Goal: Task Accomplishment & Management: Use online tool/utility

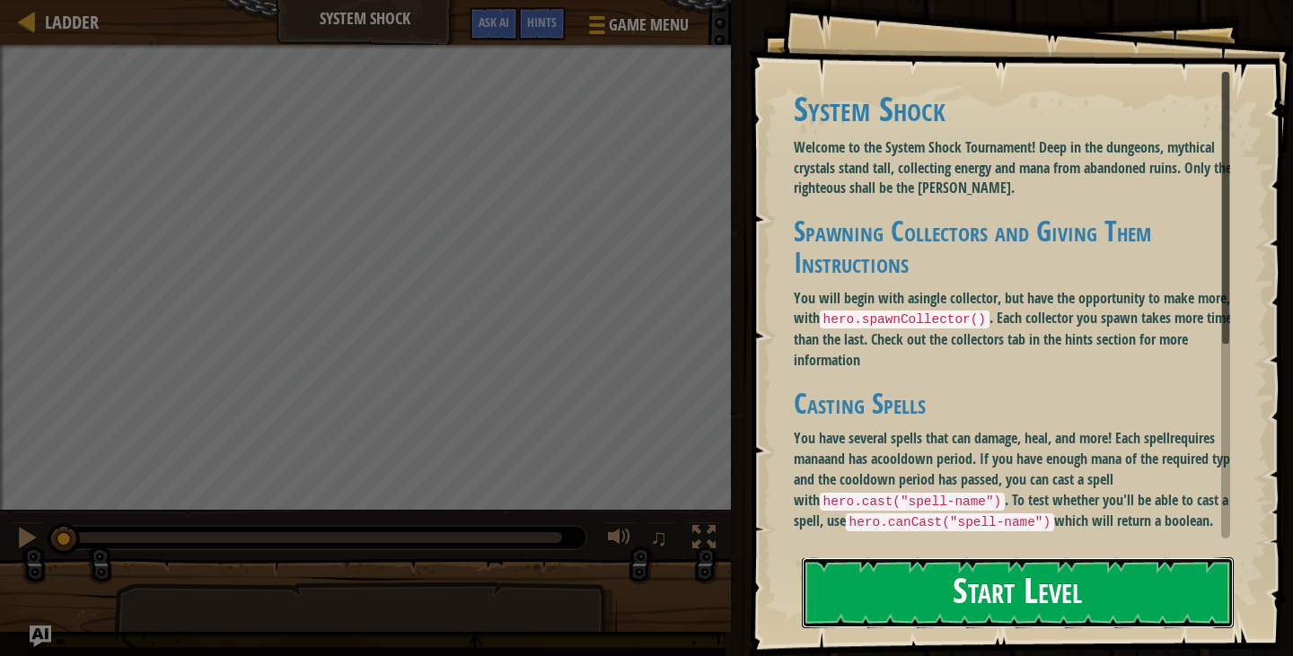
click at [876, 589] on button "Start Level" at bounding box center [1018, 593] width 432 height 71
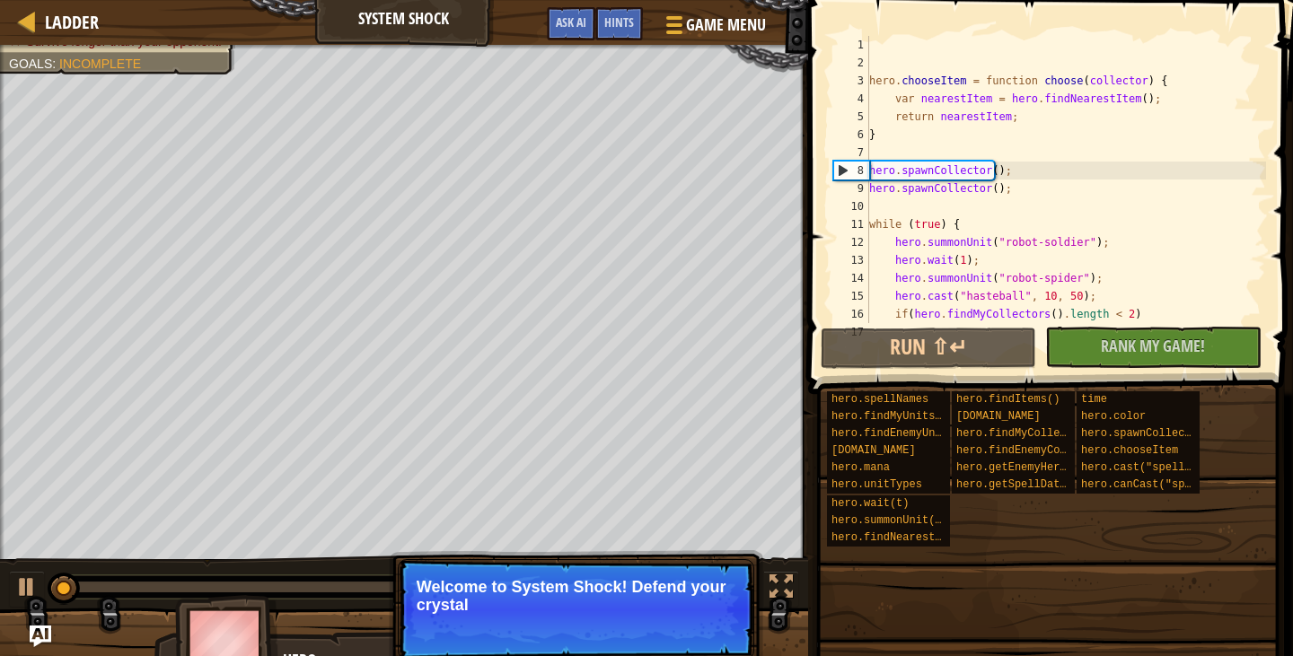
scroll to position [36, 0]
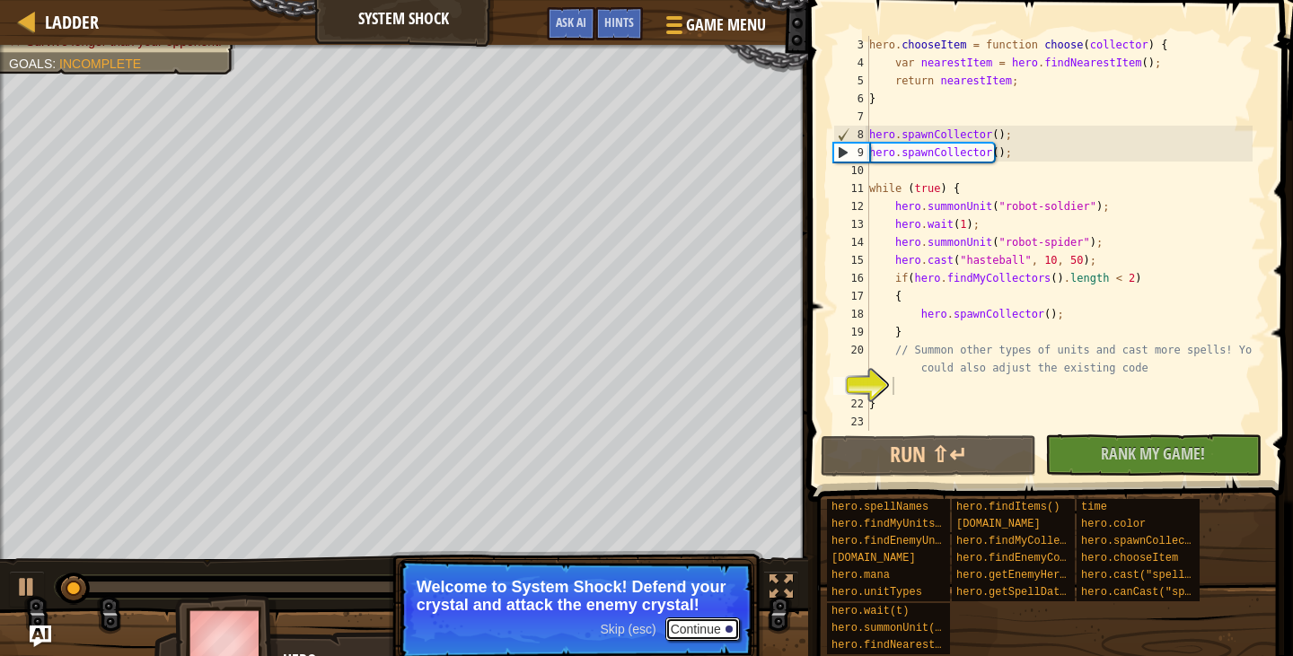
click at [706, 630] on button "Continue" at bounding box center [702, 629] width 75 height 23
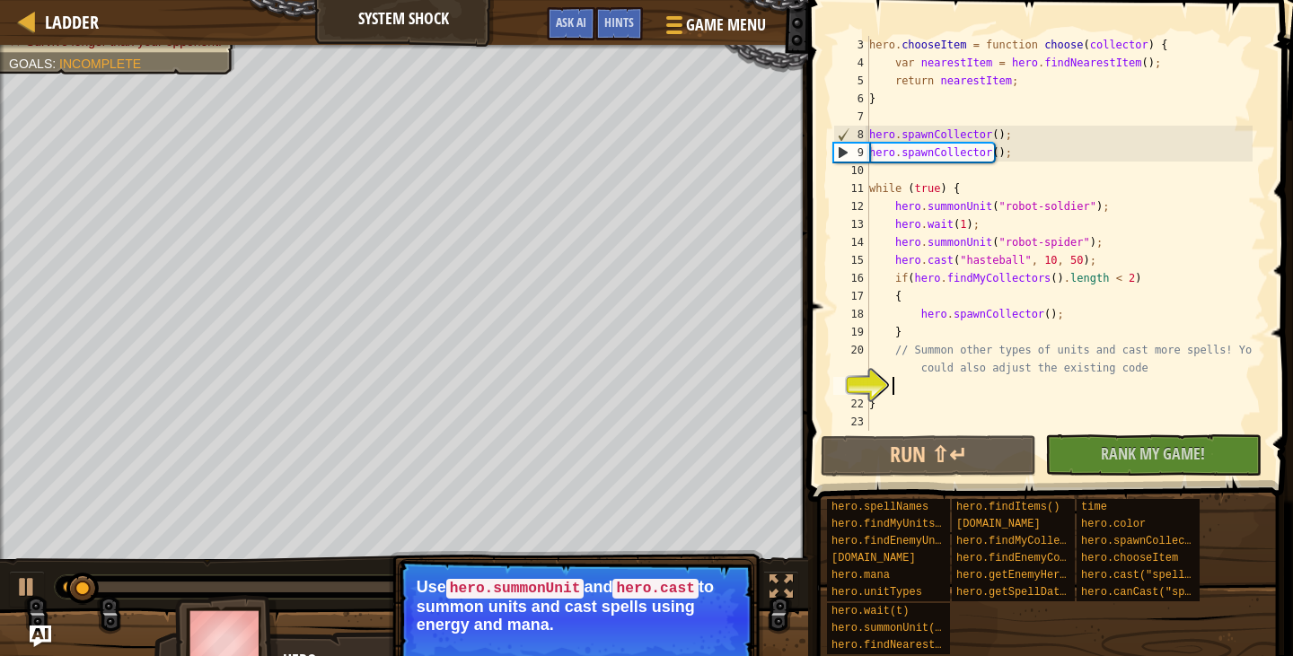
click at [709, 643] on button "Continue" at bounding box center [702, 649] width 75 height 23
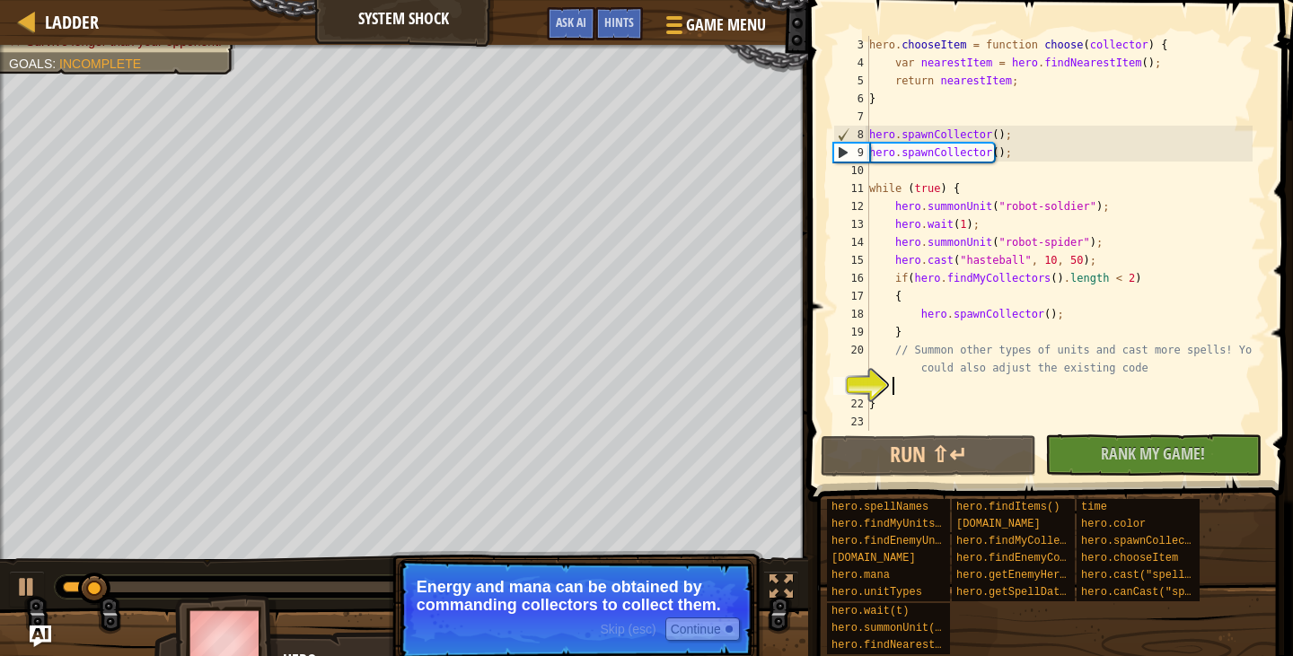
click at [709, 643] on p "Skip (esc) Continue Energy and mana can be obtained by commanding collectors to…" at bounding box center [576, 609] width 357 height 101
click at [708, 630] on button "Continue" at bounding box center [702, 629] width 75 height 23
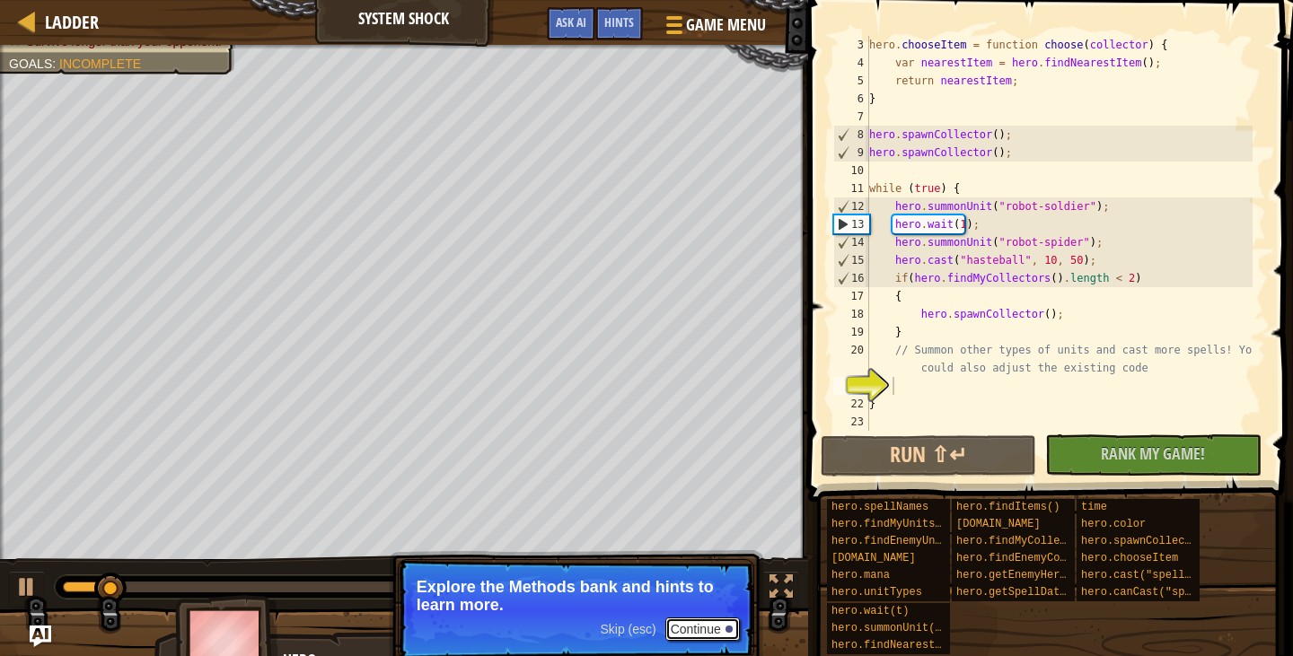
click at [708, 630] on button "Continue" at bounding box center [702, 629] width 75 height 23
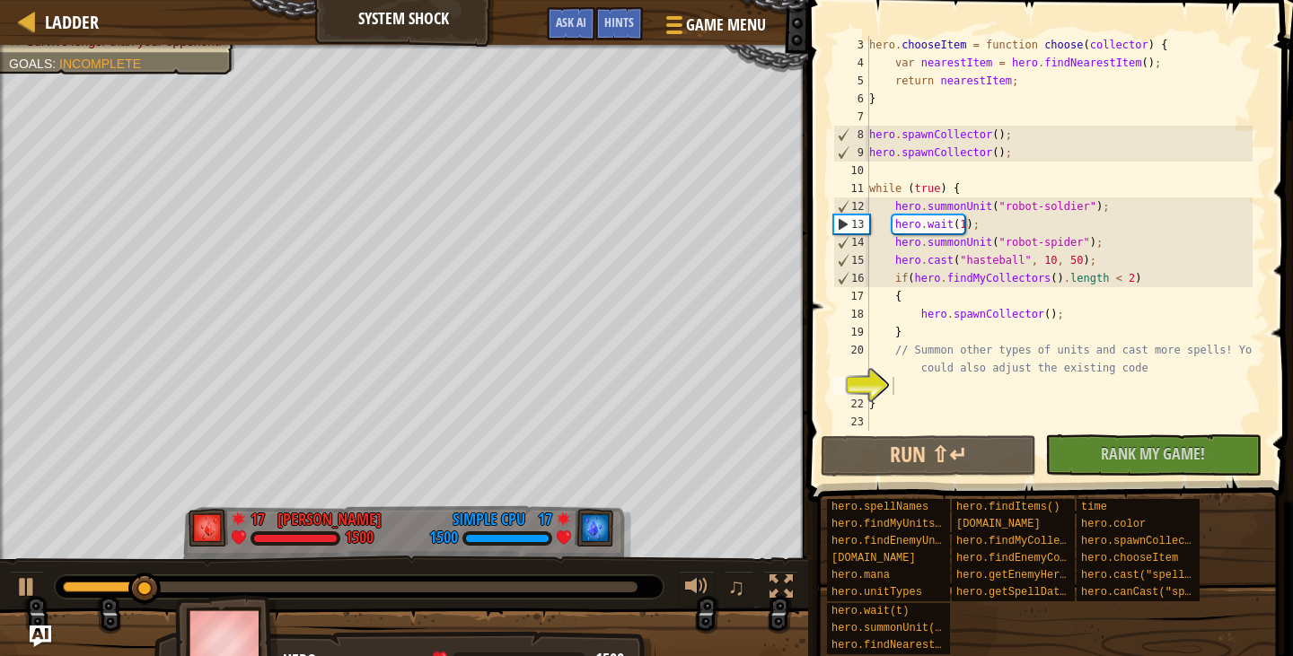
click at [149, 572] on div "♫" at bounding box center [404, 583] width 808 height 54
drag, startPoint x: 149, startPoint y: 582, endPoint x: 340, endPoint y: 597, distance: 191.9
click at [356, 608] on div "Survive longer than your opponent. Goals : Incomplete 55 [PERSON_NAME] 1500 61 …" at bounding box center [646, 363] width 1293 height 637
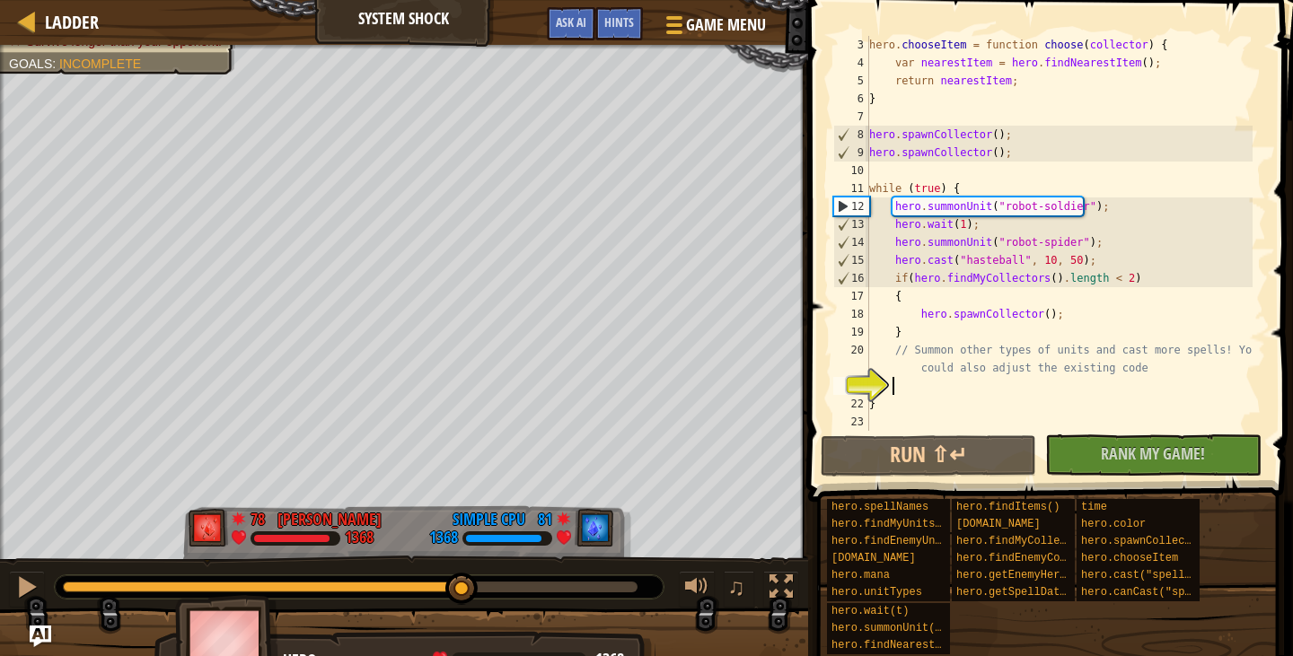
drag, startPoint x: 381, startPoint y: 581, endPoint x: 462, endPoint y: 612, distance: 87.6
click at [462, 612] on div "Survive longer than your opponent. Goals : Incomplete 78 [PERSON_NAME] 1368 81 …" at bounding box center [646, 363] width 1293 height 637
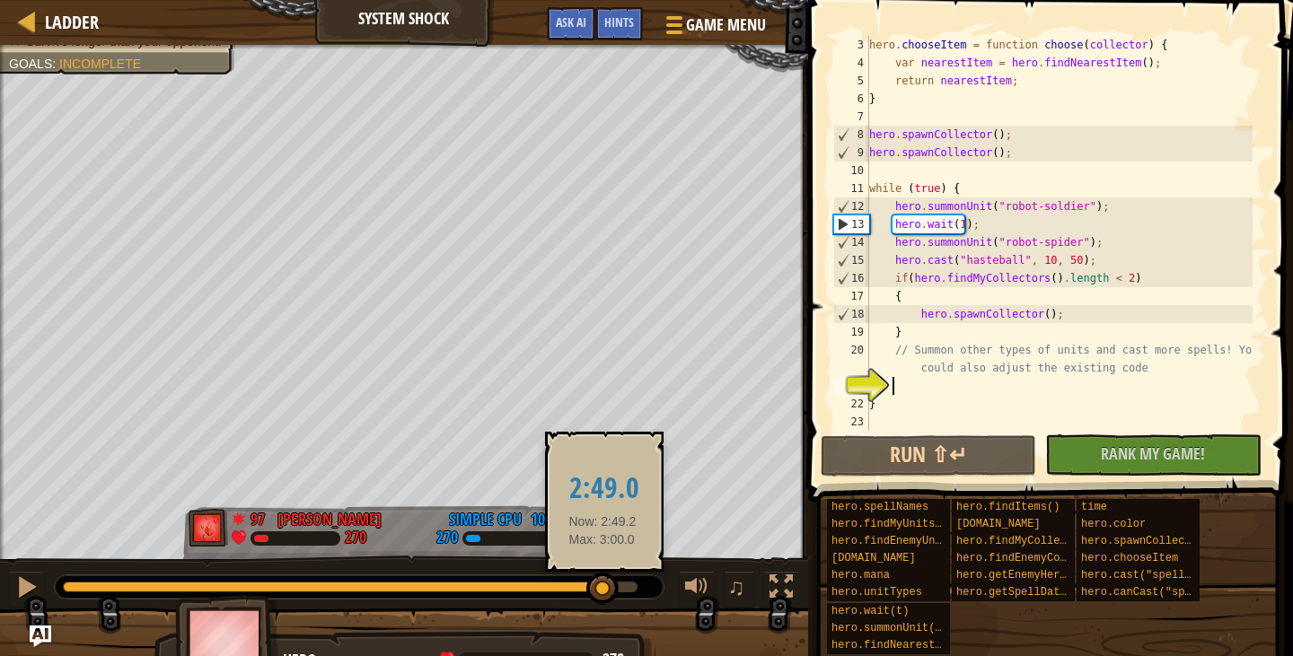
drag, startPoint x: 641, startPoint y: 584, endPoint x: 603, endPoint y: 595, distance: 40.1
click at [603, 595] on div at bounding box center [602, 589] width 32 height 32
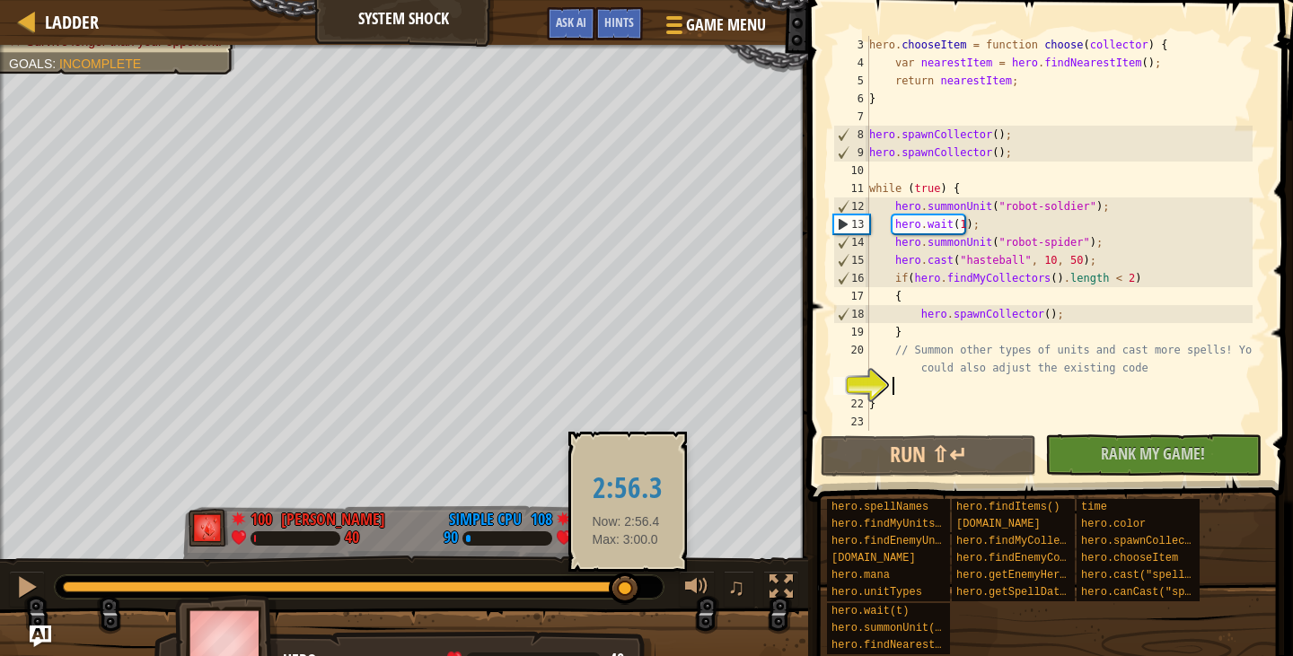
drag, startPoint x: 619, startPoint y: 584, endPoint x: 626, endPoint y: 592, distance: 10.8
click at [626, 592] on div at bounding box center [625, 589] width 32 height 32
click at [630, 594] on div at bounding box center [629, 589] width 32 height 32
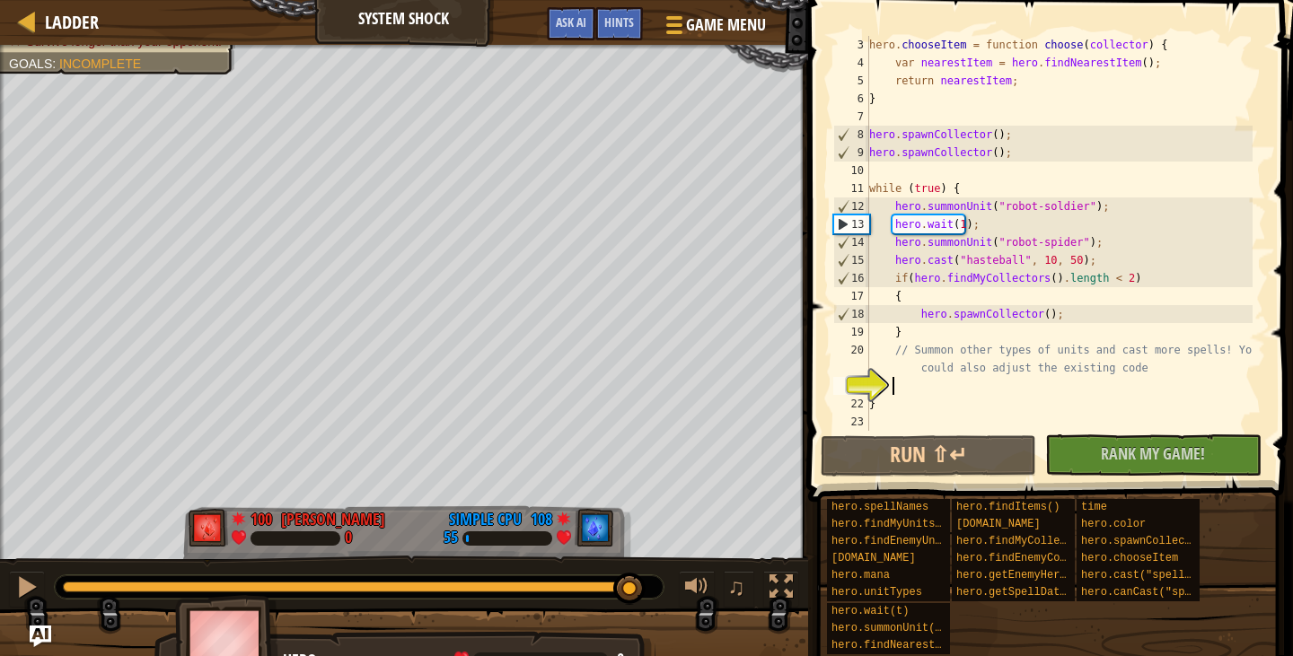
click at [1029, 163] on div "hero . chooseItem = function choose ( collector ) { var nearestItem = hero . fi…" at bounding box center [1059, 251] width 387 height 431
click at [1025, 153] on div "hero . chooseItem = function choose ( collector ) { var nearestItem = hero . fi…" at bounding box center [1059, 251] width 387 height 431
type textarea "hero.spawnCollector();"
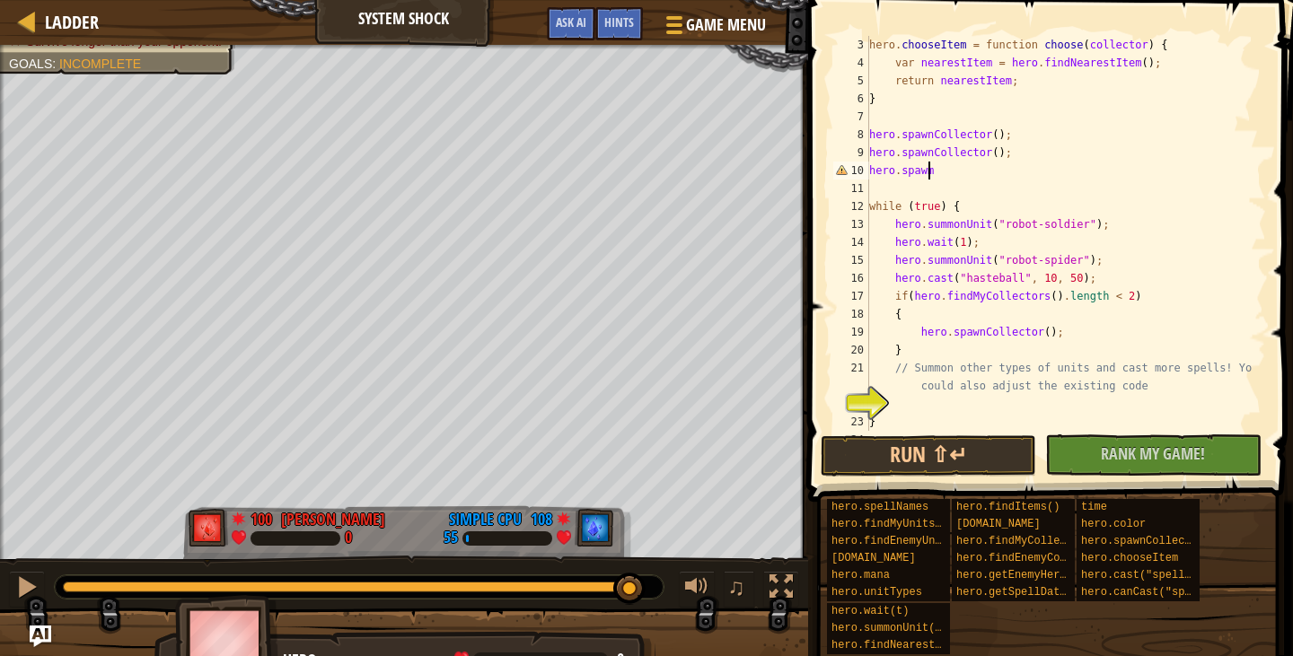
scroll to position [8, 4]
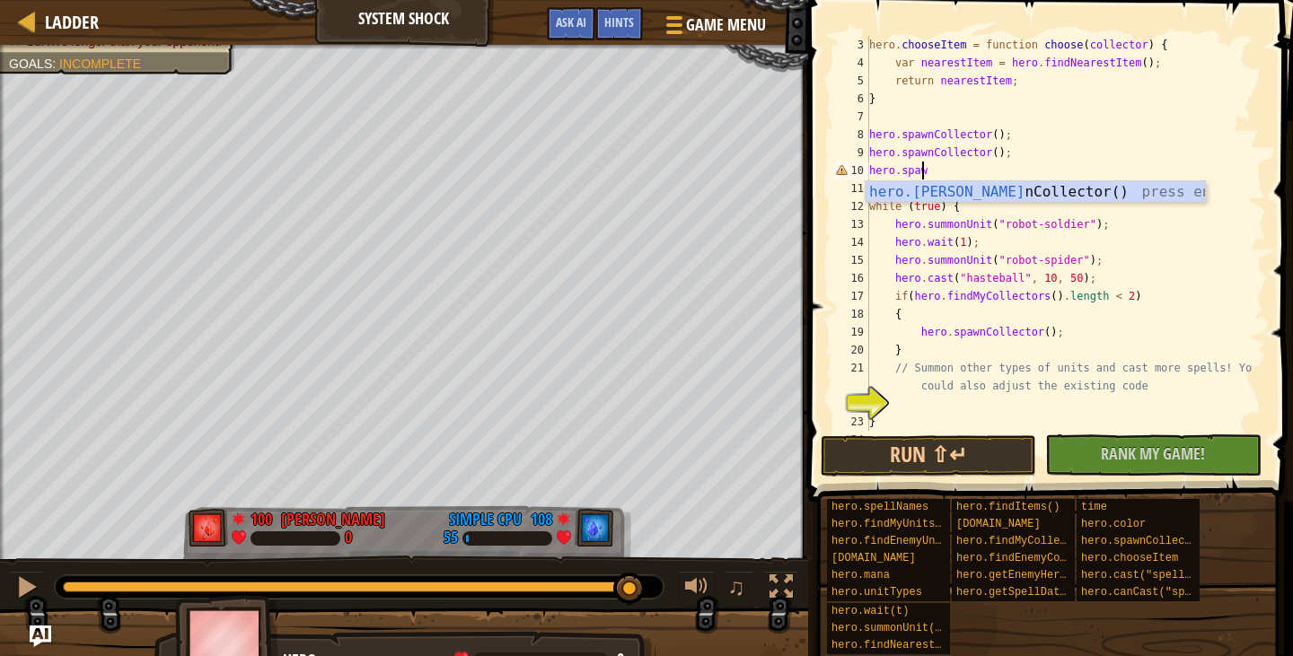
type textarea "hero.spawn"
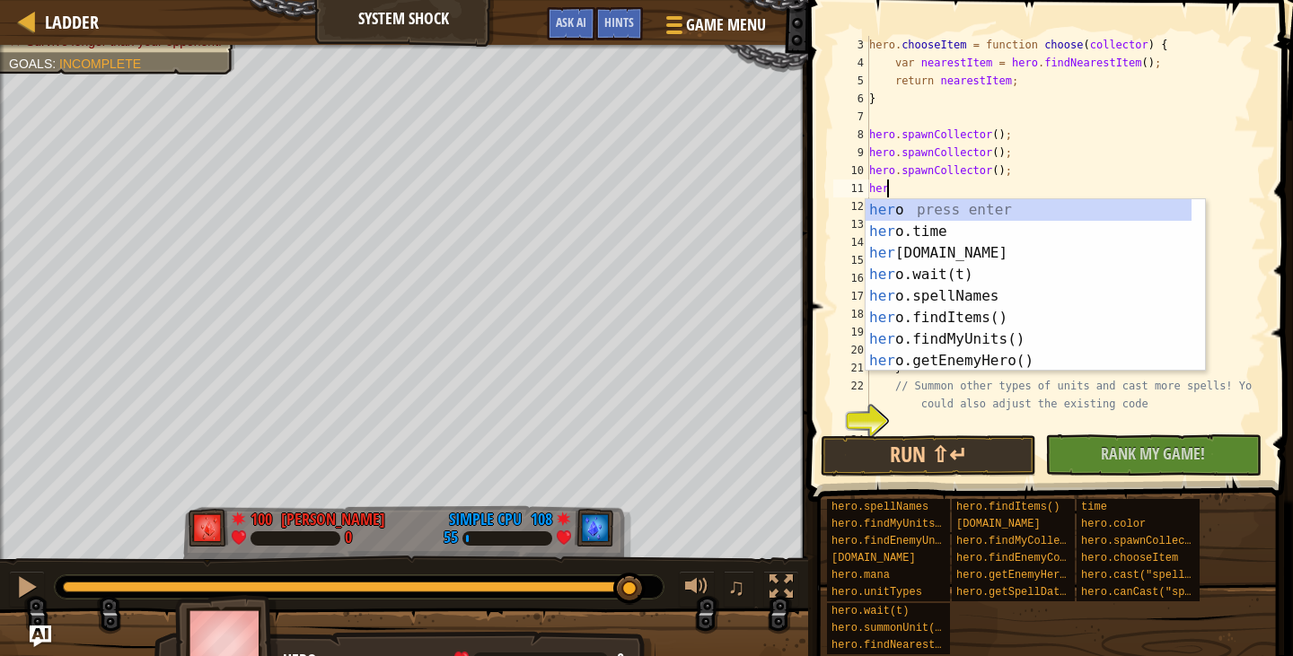
scroll to position [8, 1]
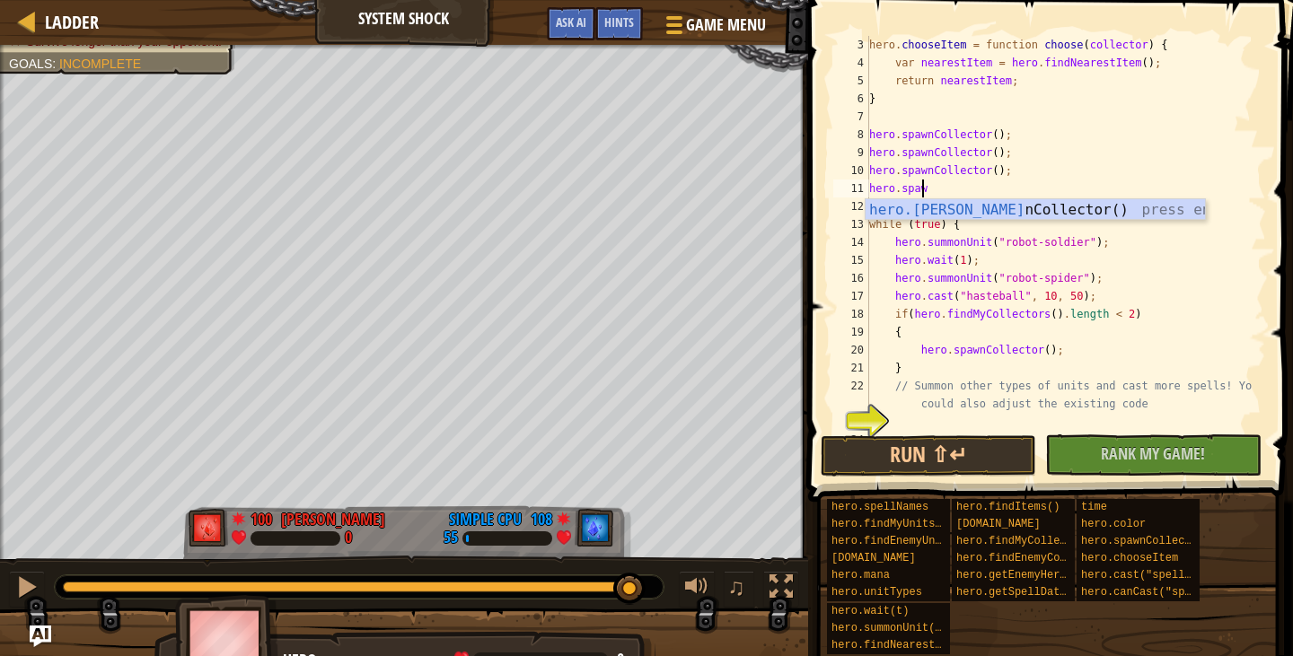
type textarea "hero.spawn"
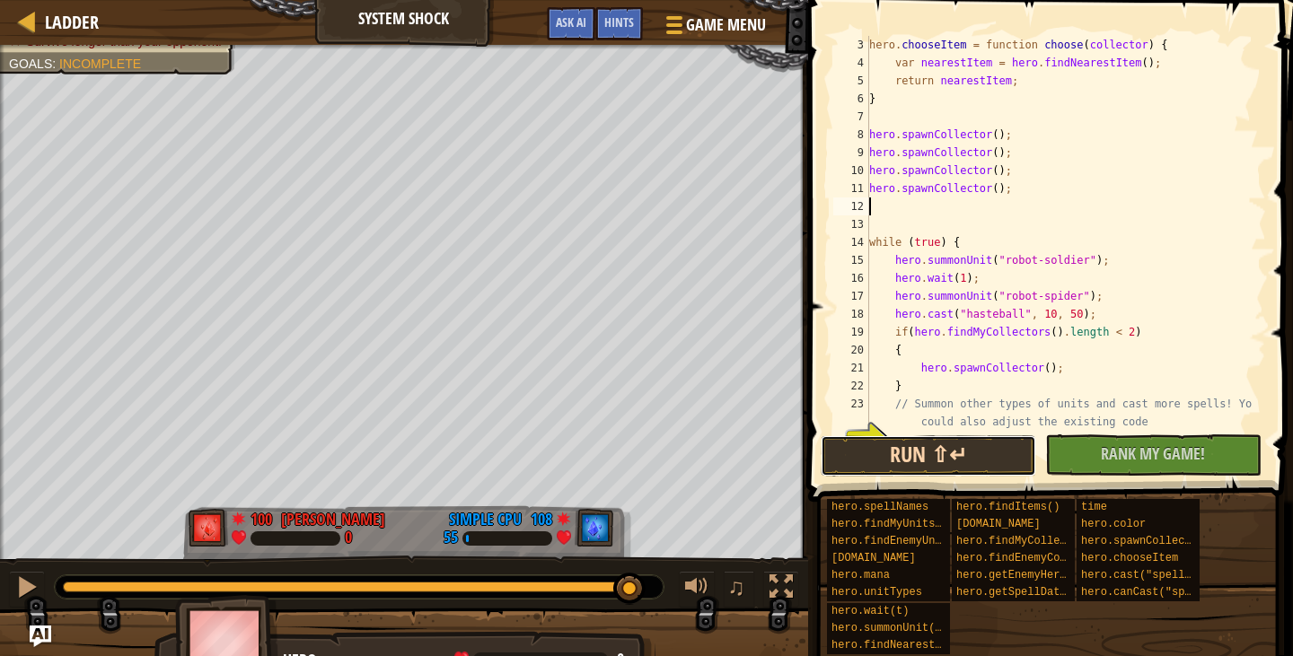
click at [956, 454] on button "Run ⇧↵" at bounding box center [929, 456] width 216 height 41
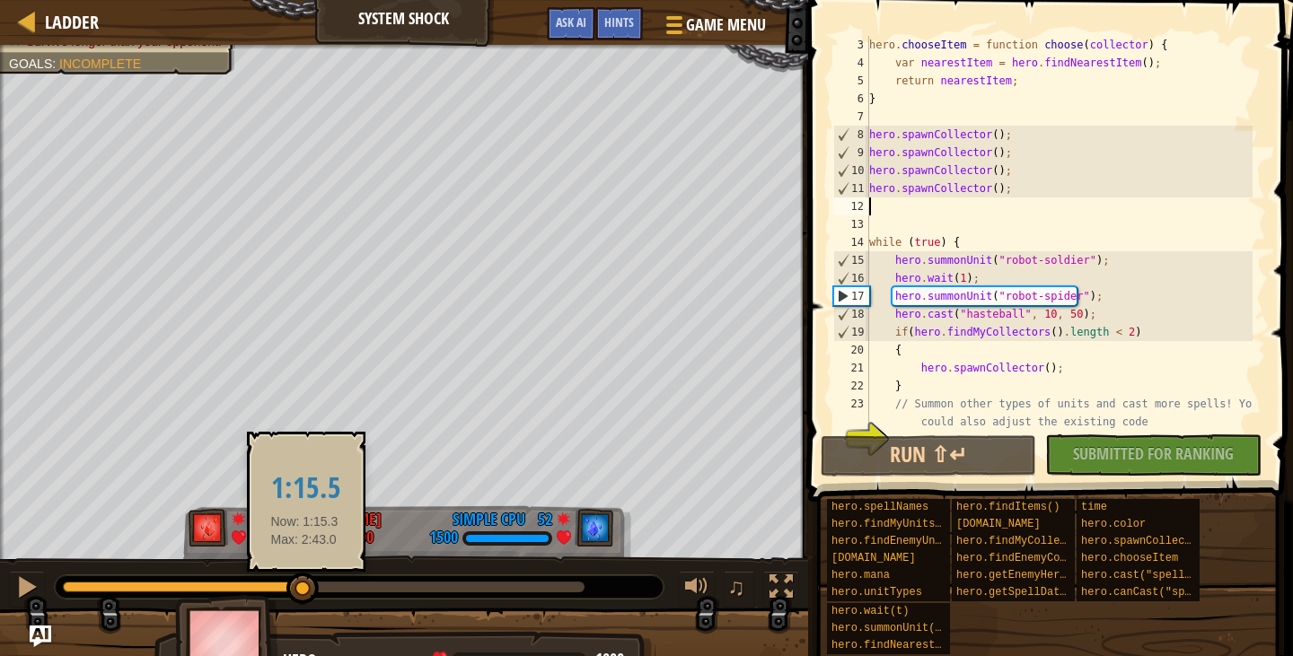
drag, startPoint x: 144, startPoint y: 592, endPoint x: 304, endPoint y: 603, distance: 161.1
click at [304, 603] on div at bounding box center [302, 589] width 32 height 32
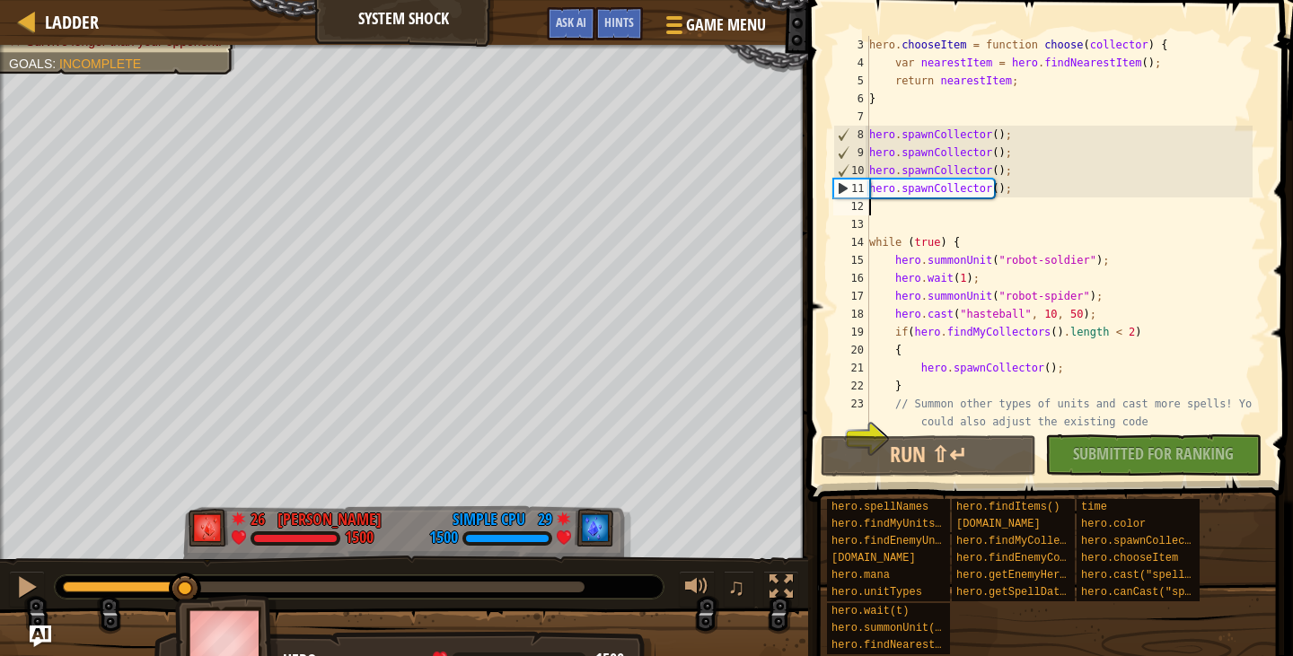
drag, startPoint x: 418, startPoint y: 579, endPoint x: 185, endPoint y: 611, distance: 235.6
click at [185, 611] on div "Survive longer than your opponent. Goals : Incomplete 26 [PERSON_NAME] 1500 29 …" at bounding box center [646, 363] width 1293 height 637
click at [24, 585] on div at bounding box center [26, 587] width 23 height 23
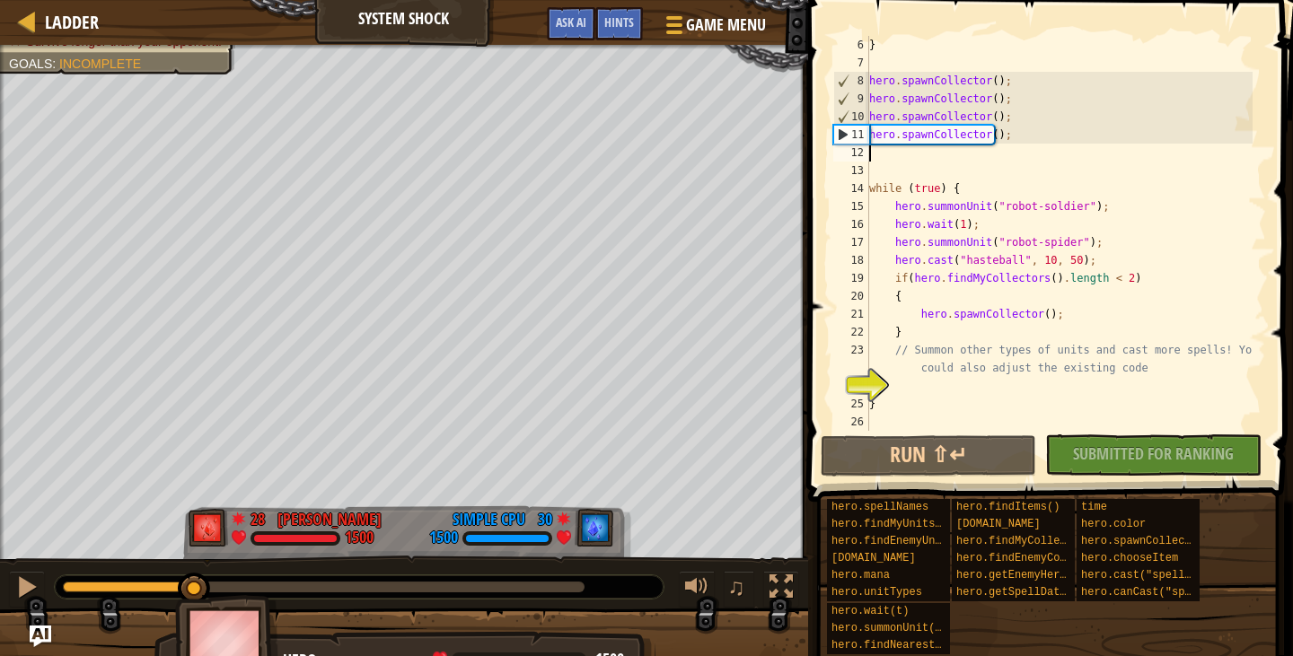
scroll to position [90, 0]
click at [929, 381] on div "} hero . spawnCollector ( ) ; hero . spawnCollector ( ) ; hero . spawnCollector…" at bounding box center [1059, 251] width 387 height 431
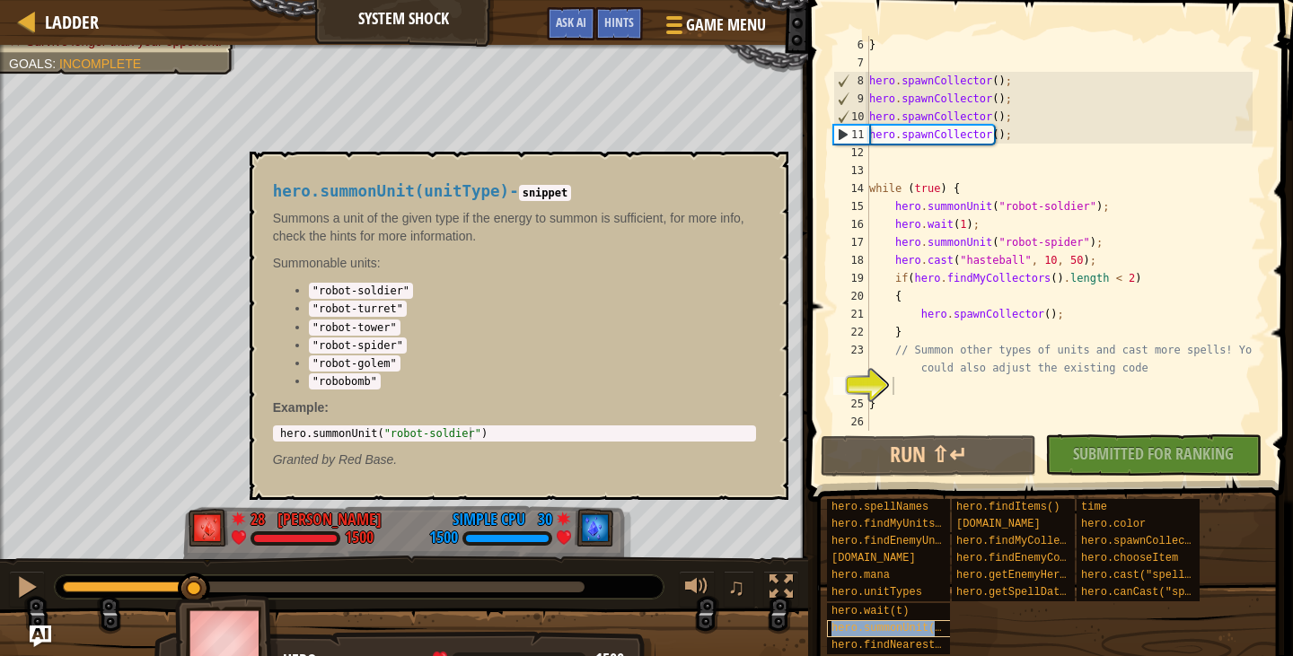
click at [884, 623] on span "hero.summonUnit(unitType)" at bounding box center [913, 628] width 162 height 13
drag, startPoint x: 1000, startPoint y: 235, endPoint x: 991, endPoint y: 236, distance: 9.0
click at [991, 236] on div "} hero . spawnCollector ( ) ; hero . spawnCollector ( ) ; hero . spawnCollector…" at bounding box center [1059, 251] width 387 height 431
click at [974, 215] on div "} hero . spawnCollector ( ) ; hero . spawnCollector ( ) ; hero . spawnCollector…" at bounding box center [1059, 251] width 387 height 431
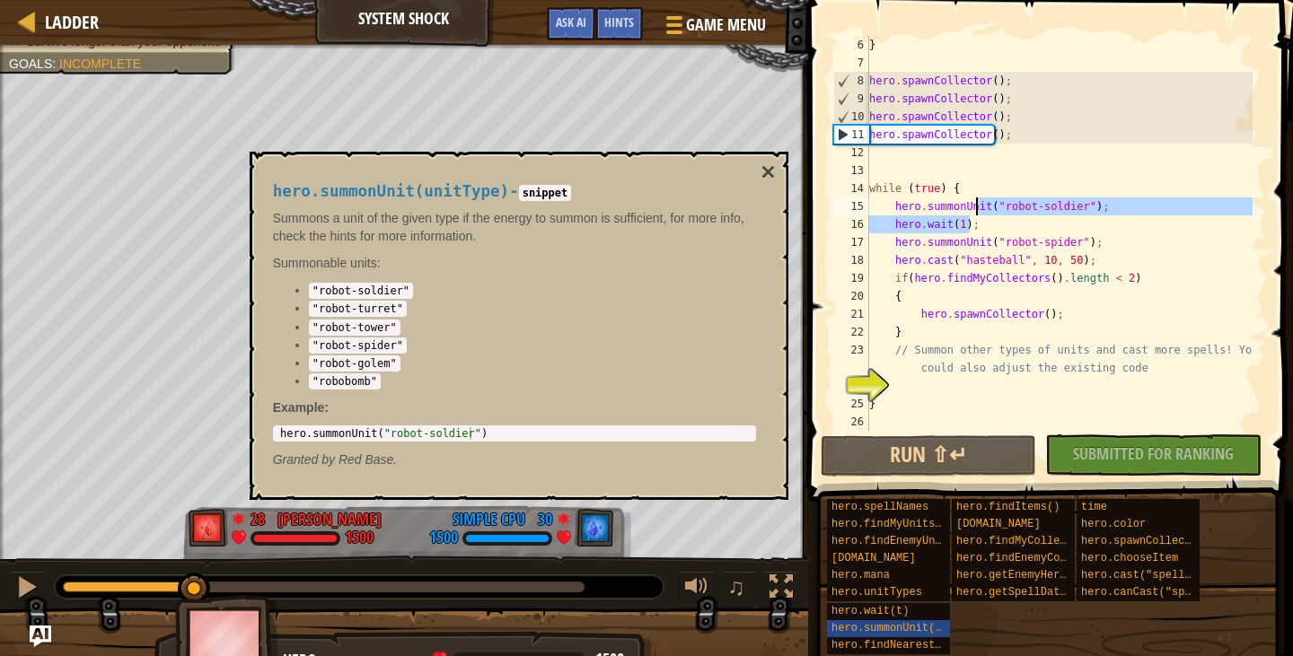
click at [974, 216] on div "} hero . spawnCollector ( ) ; hero . spawnCollector ( ) ; hero . spawnCollector…" at bounding box center [1059, 233] width 387 height 395
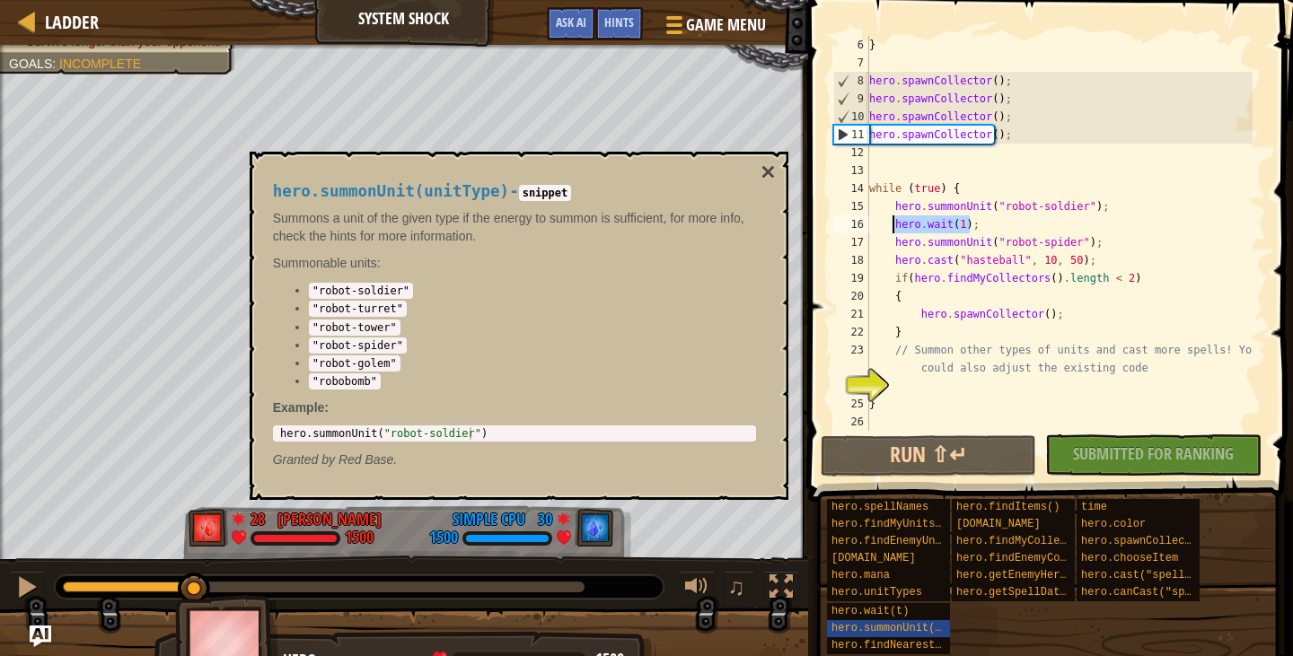
drag, startPoint x: 981, startPoint y: 225, endPoint x: 892, endPoint y: 221, distance: 89.0
click at [892, 221] on div "} hero . spawnCollector ( ) ; hero . spawnCollector ( ) ; hero . spawnCollector…" at bounding box center [1059, 251] width 387 height 431
click at [1095, 242] on div "} hero . spawnCollector ( ) ; hero . spawnCollector ( ) ; hero . spawnCollector…" at bounding box center [1059, 251] width 387 height 431
type textarea "hero.summonUnit("robot-spider");"
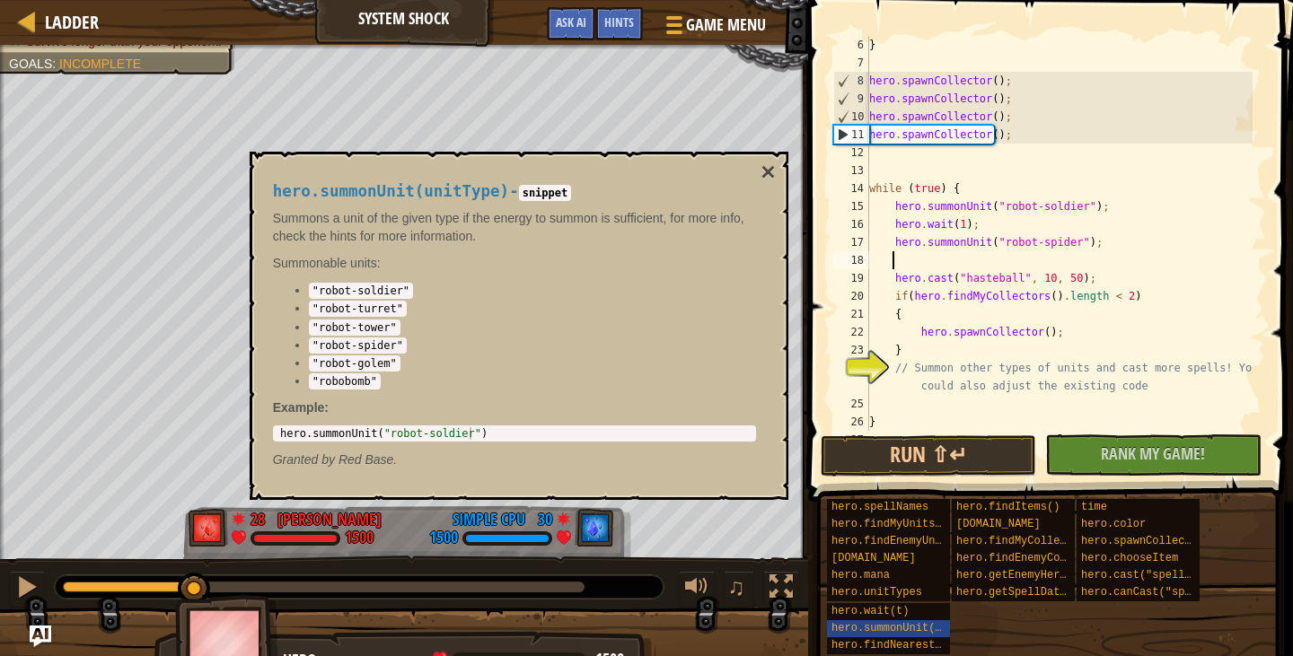
paste textarea "hero.wait(1);"
type textarea "hero.wait(1);"
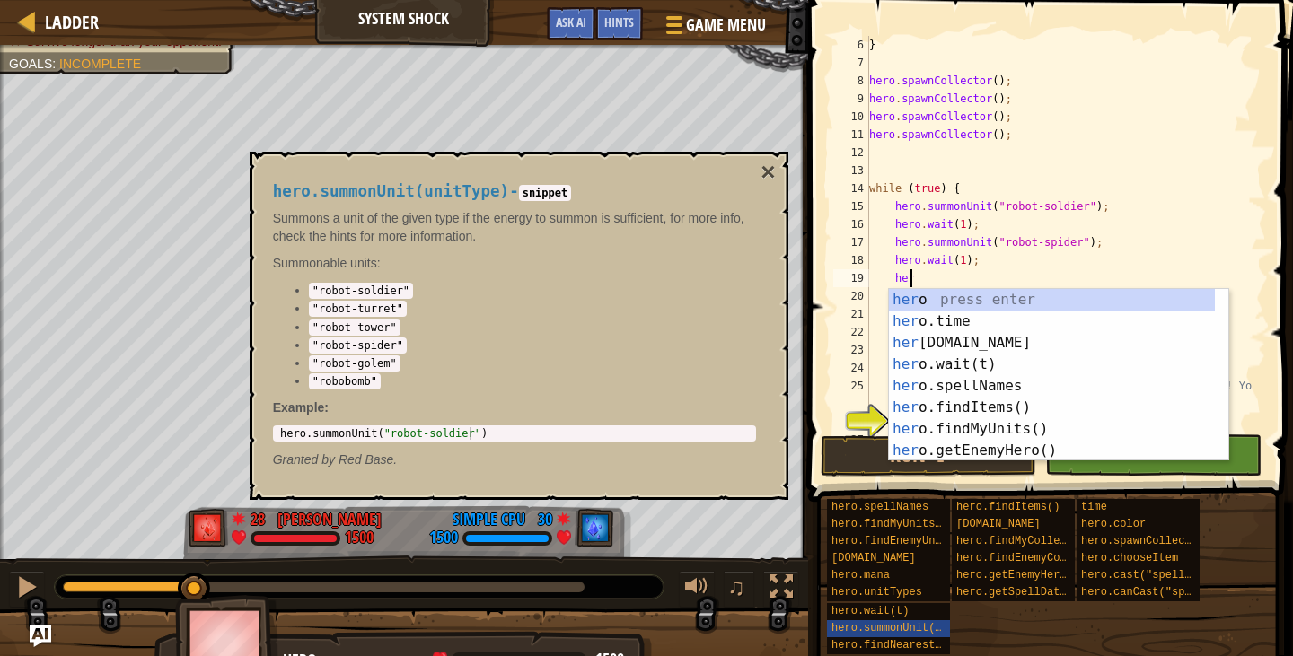
scroll to position [8, 3]
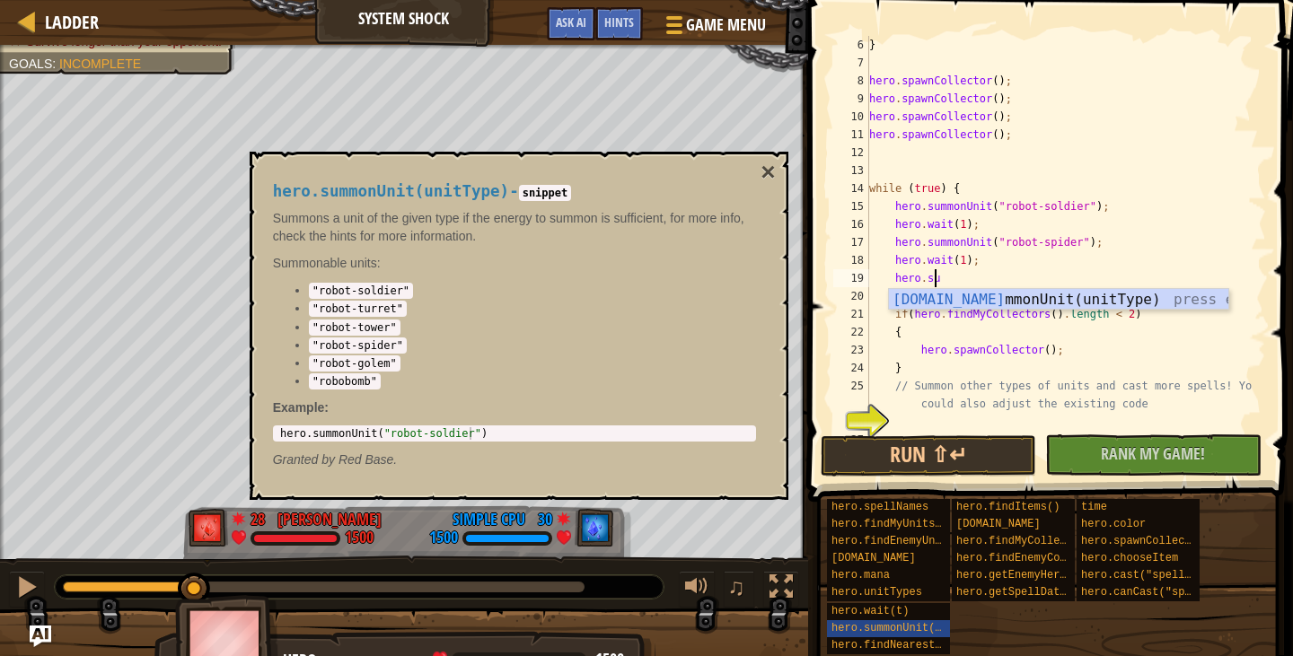
type textarea "hero.summ"
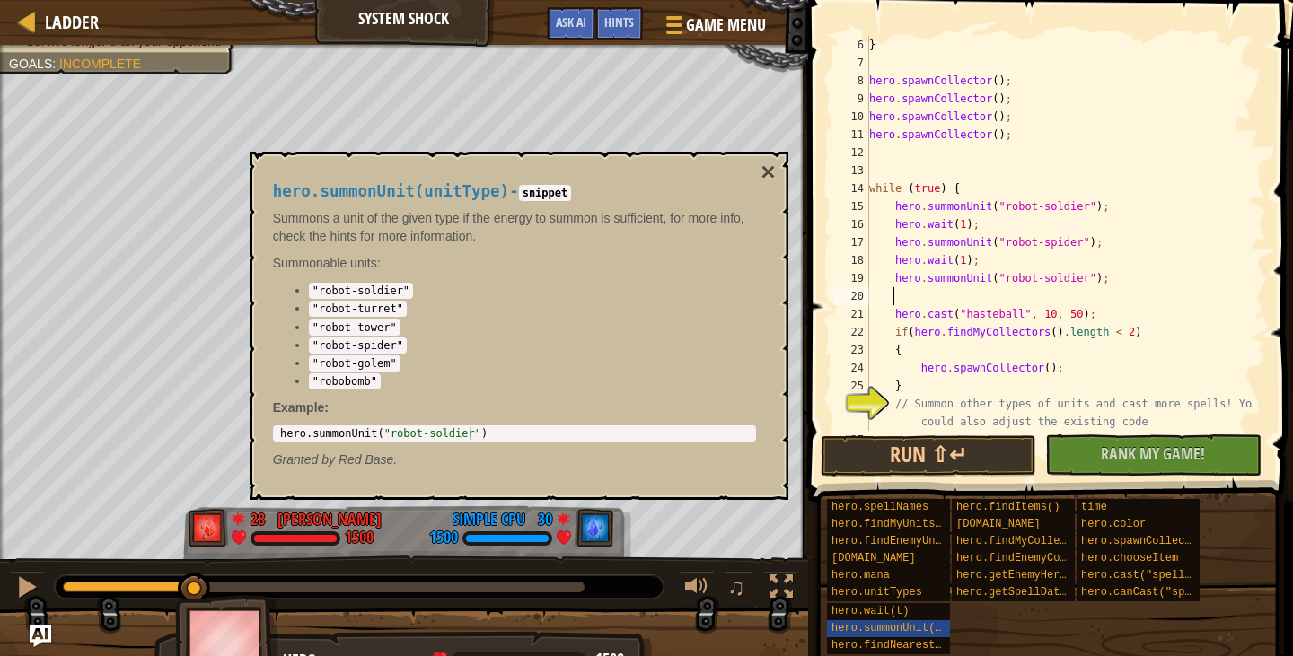
scroll to position [8, 1]
drag, startPoint x: 1076, startPoint y: 277, endPoint x: 989, endPoint y: 282, distance: 87.3
click at [989, 282] on div "} hero . spawnCollector ( ) ; hero . spawnCollector ( ) ; hero . spawnCollector…" at bounding box center [1059, 251] width 387 height 431
type textarea "hero.summonUnit("robot-golem");"
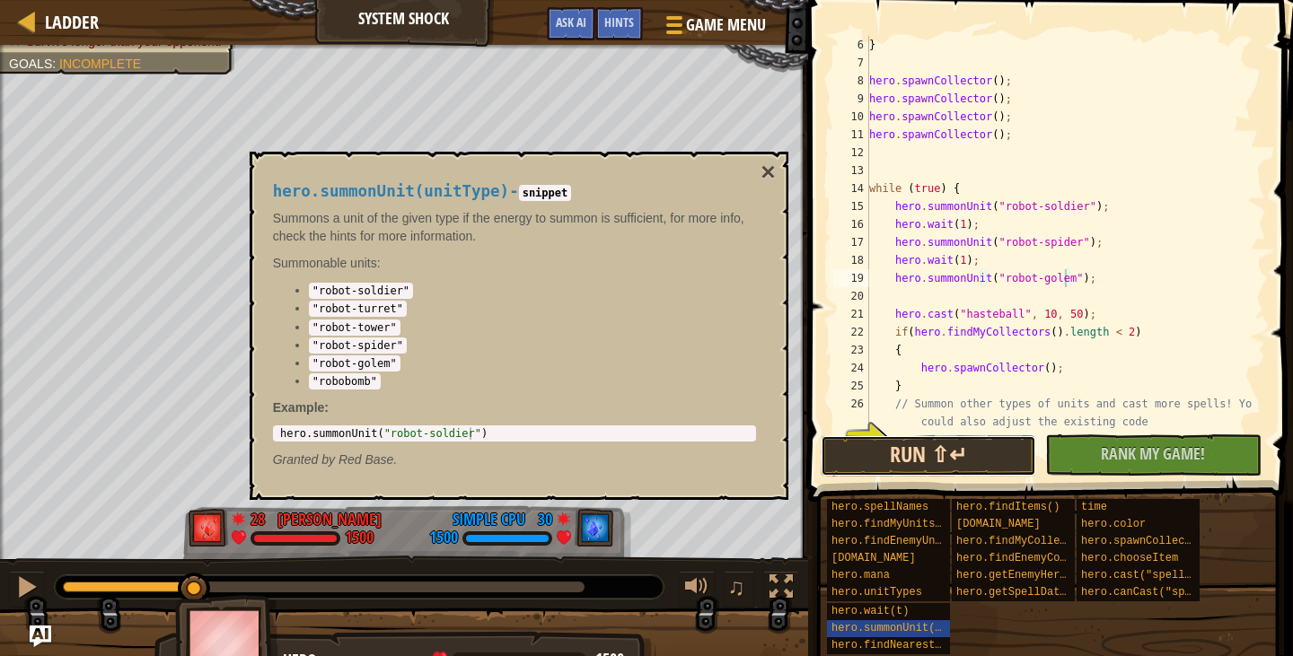
click at [903, 452] on button "Run ⇧↵" at bounding box center [929, 456] width 216 height 41
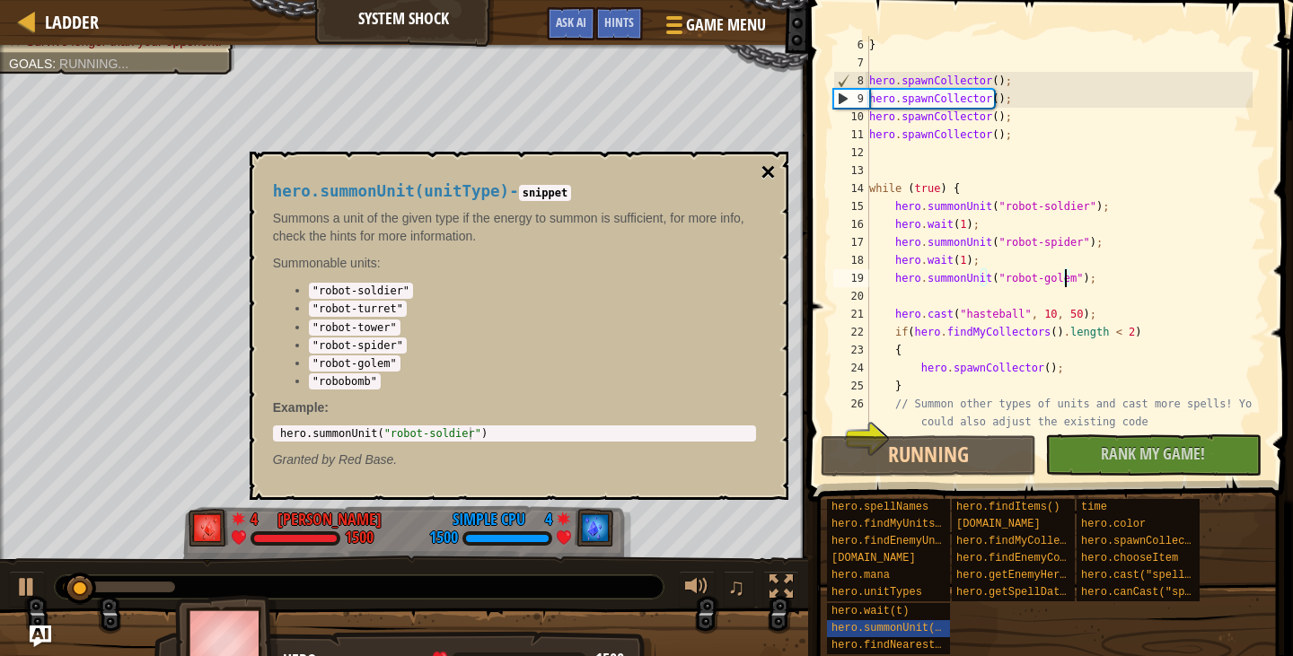
click at [772, 168] on button "×" at bounding box center [768, 172] width 14 height 25
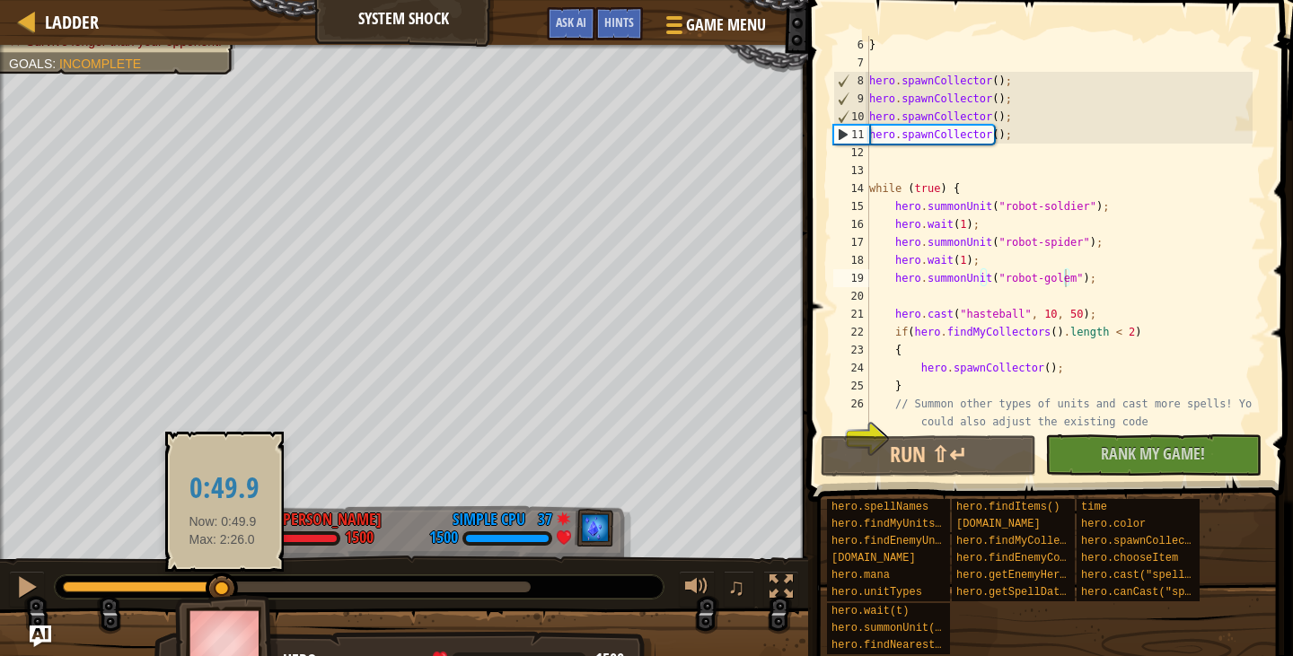
click at [211, 594] on div at bounding box center [222, 589] width 32 height 32
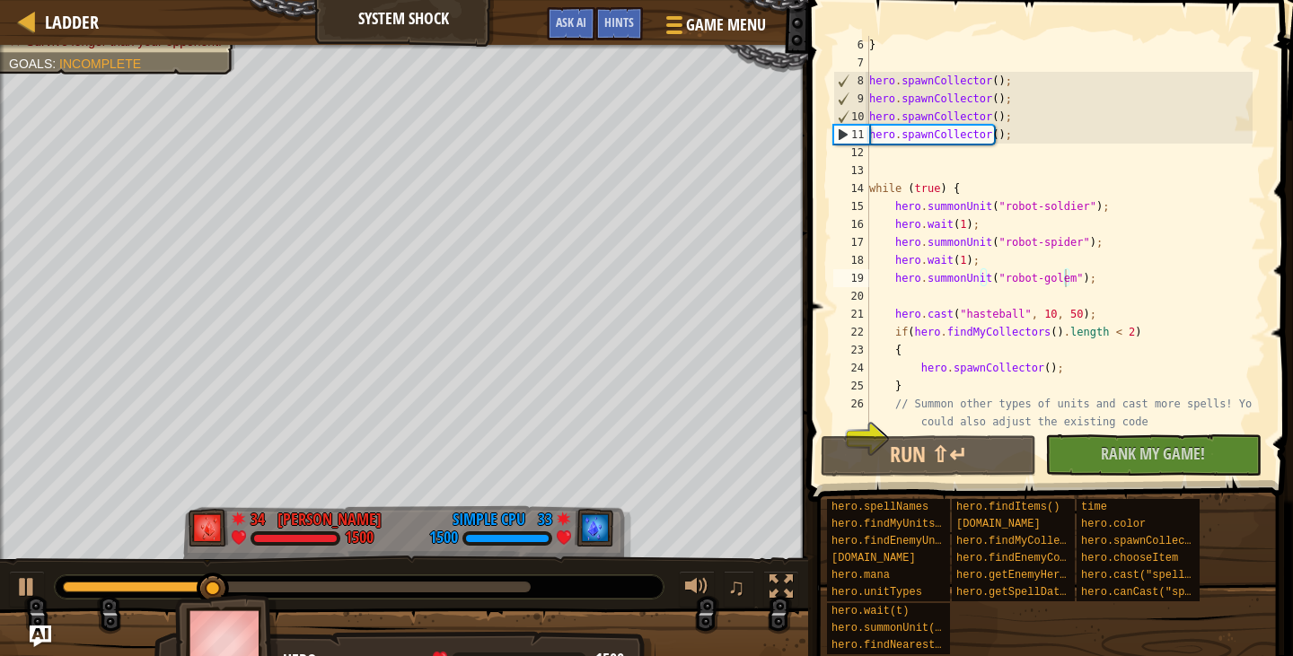
scroll to position [8, 0]
drag, startPoint x: 1004, startPoint y: 144, endPoint x: 864, endPoint y: 128, distance: 141.0
click at [864, 128] on div "6 7 8 9 10 11 12 13 14 15 16 17 18 19 20 21 22 23 24 25 26 27 } hero . spawnCol…" at bounding box center [1048, 233] width 436 height 395
type textarea "hero.spawnCollector();"
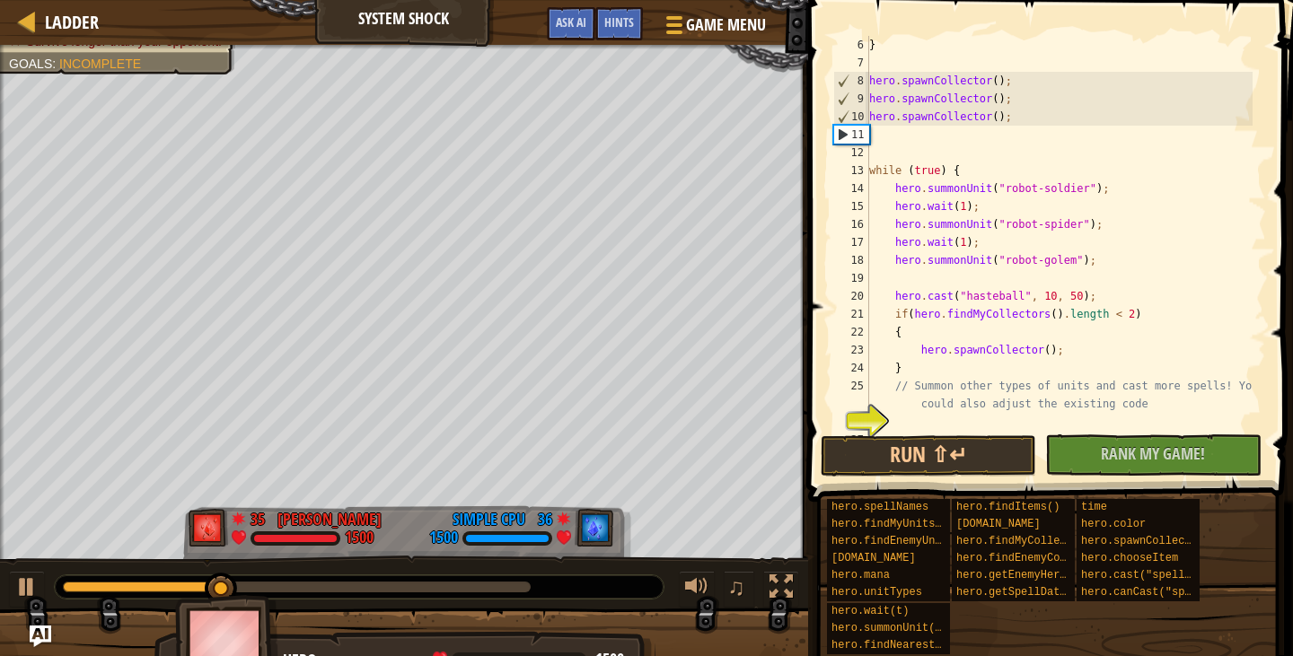
click at [869, 430] on div "26" at bounding box center [851, 422] width 36 height 18
type textarea "}"
click at [873, 460] on button "Run ⇧↵" at bounding box center [929, 456] width 216 height 41
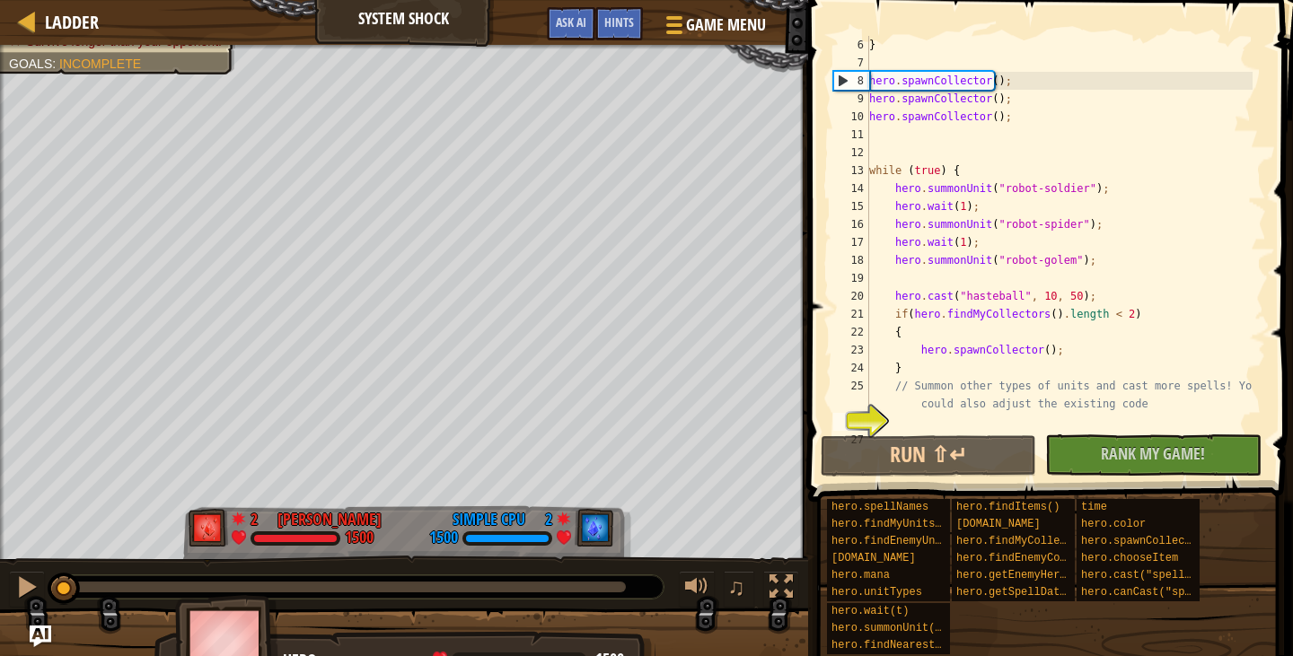
drag, startPoint x: 172, startPoint y: 578, endPoint x: 60, endPoint y: 566, distance: 113.0
click at [60, 566] on div "♫" at bounding box center [404, 583] width 808 height 54
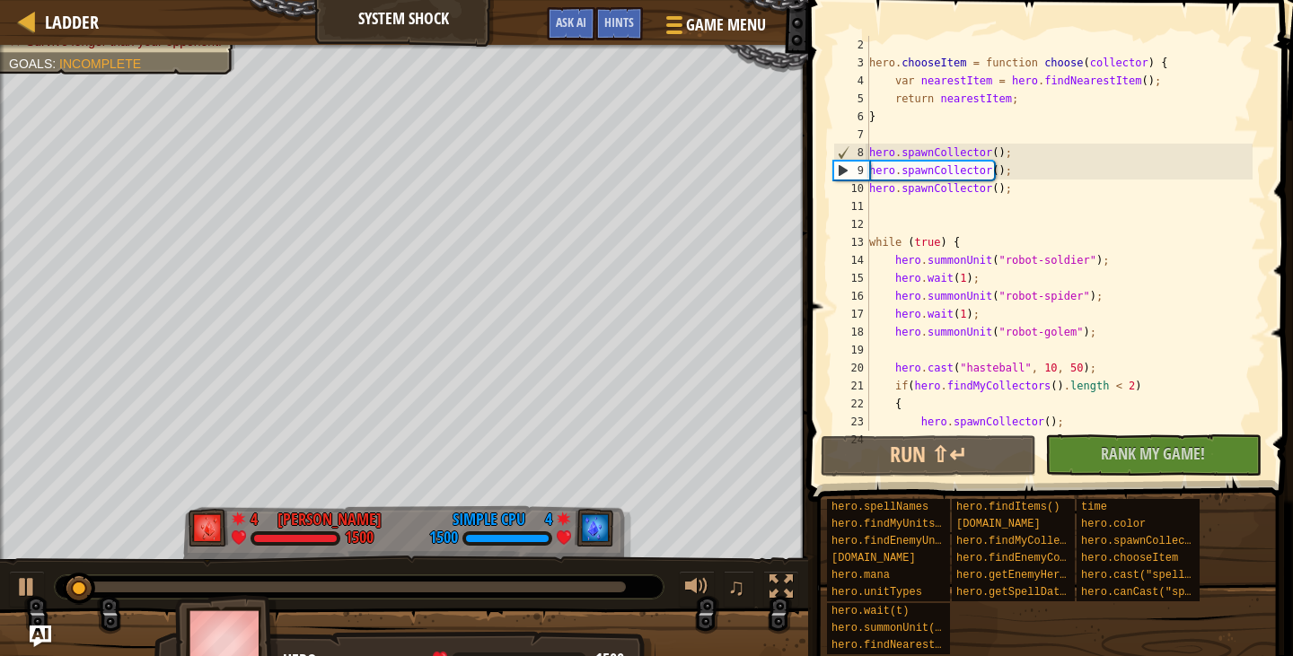
scroll to position [0, 0]
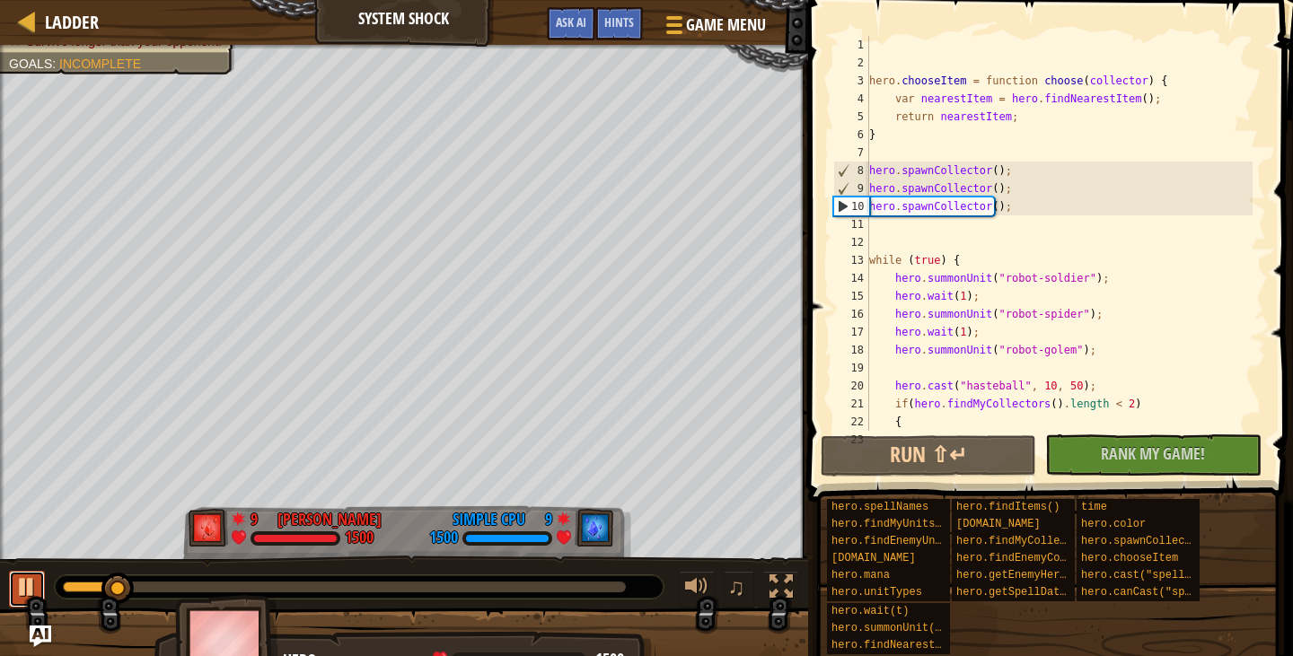
click at [27, 579] on div at bounding box center [26, 587] width 23 height 23
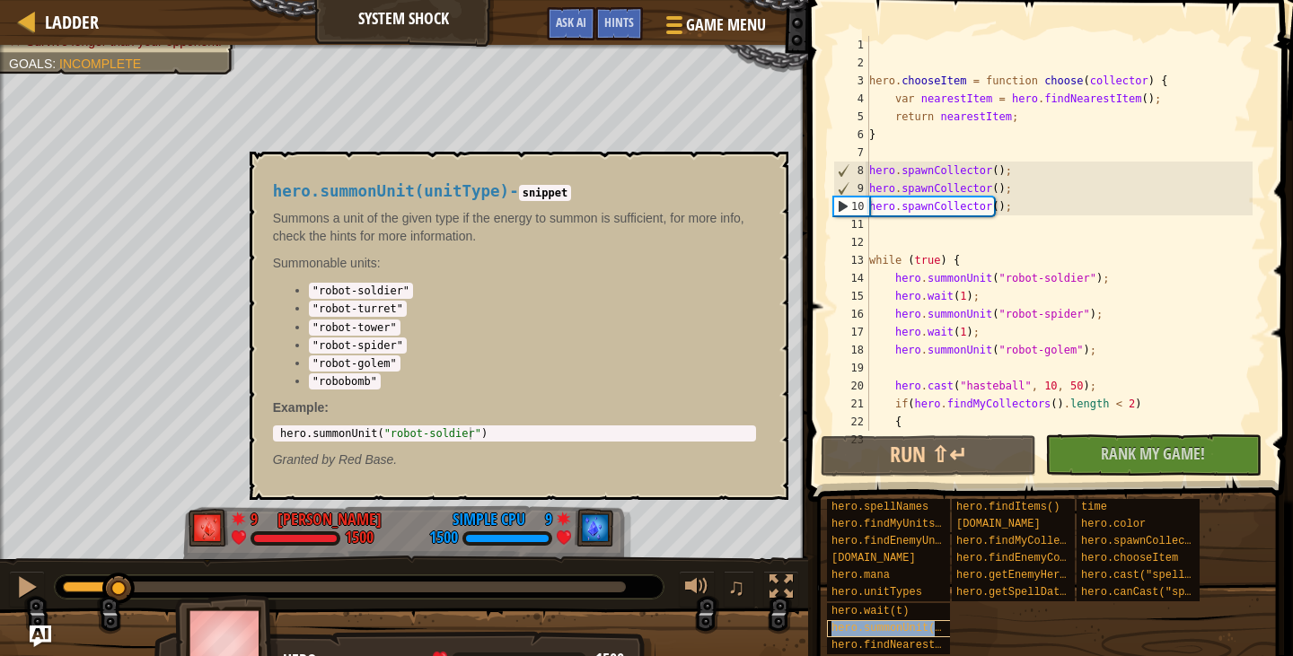
click at [935, 630] on span "hero.summonUnit(unitType)" at bounding box center [913, 628] width 162 height 13
click at [1062, 350] on div "hero . chooseItem = function choose ( collector ) { var nearestItem = hero . fi…" at bounding box center [1059, 251] width 387 height 431
click at [1059, 352] on div "hero . chooseItem = function choose ( collector ) { var nearestItem = hero . fi…" at bounding box center [1059, 251] width 387 height 431
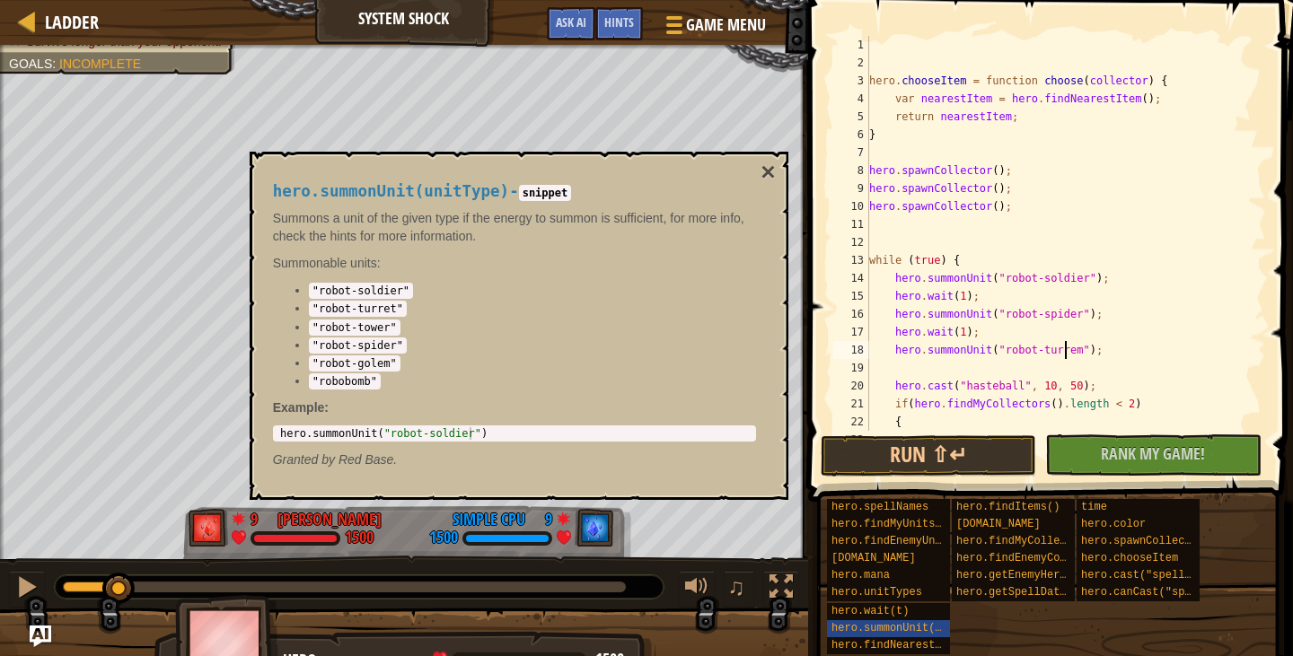
scroll to position [8, 16]
drag, startPoint x: 1035, startPoint y: 206, endPoint x: 866, endPoint y: 206, distance: 169.7
click at [866, 206] on div "hero.summonUnit("robot-turrent"); 1 2 3 4 5 6 7 8 9 10 11 12 13 14 15 16 17 18 …" at bounding box center [1048, 233] width 436 height 395
type textarea "hero.spawnCollector();"
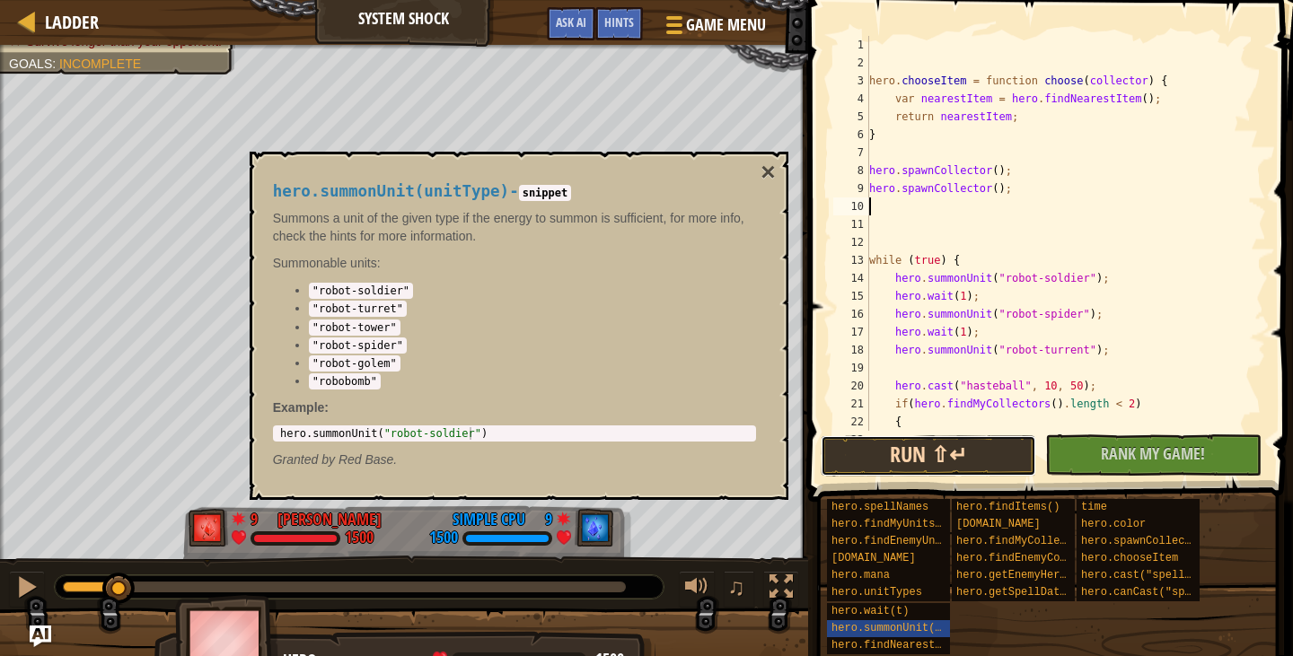
click at [911, 468] on button "Run ⇧↵" at bounding box center [929, 456] width 216 height 41
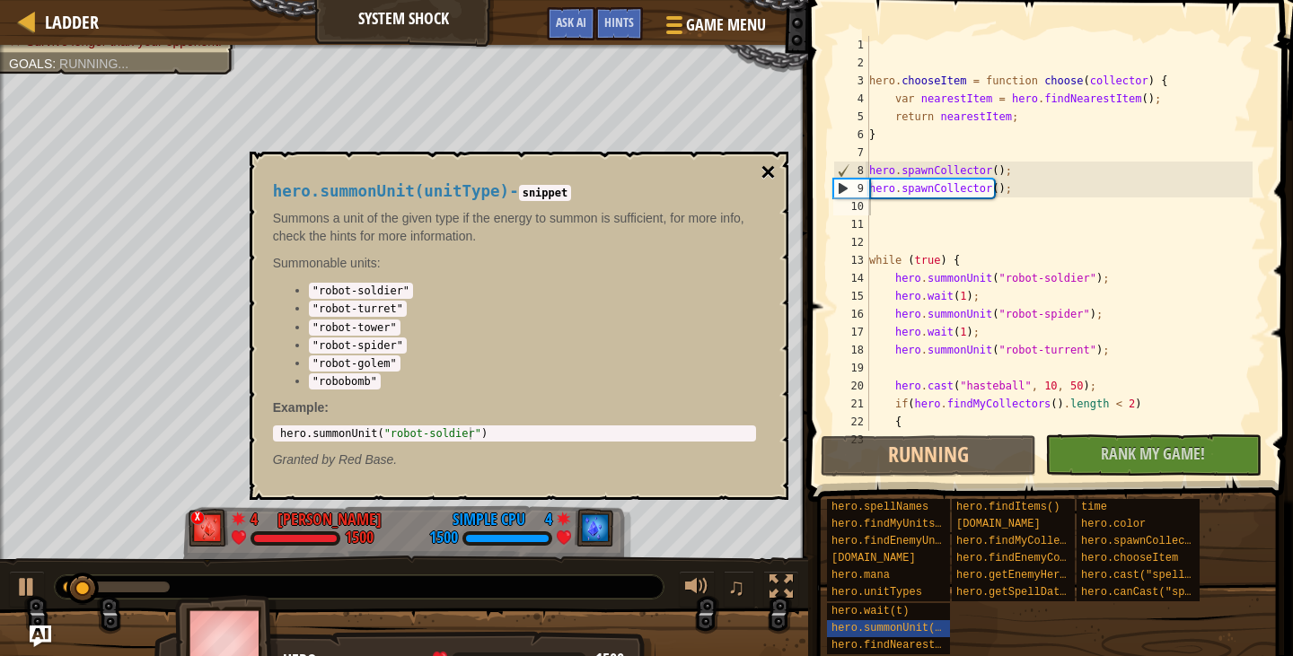
click at [772, 169] on button "×" at bounding box center [768, 172] width 14 height 25
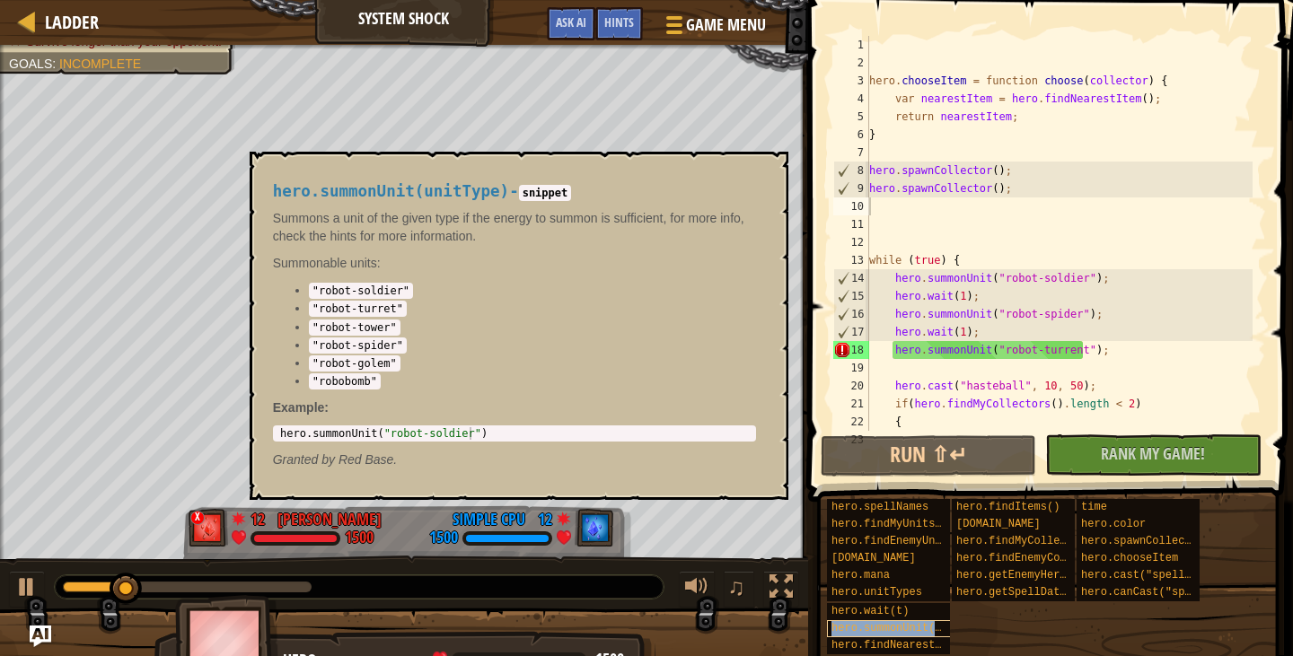
click at [920, 629] on span "hero.summonUnit(unitType)" at bounding box center [913, 628] width 162 height 13
click at [1062, 351] on div "hero . chooseItem = function choose ( collector ) { var nearestItem = hero . fi…" at bounding box center [1059, 251] width 387 height 431
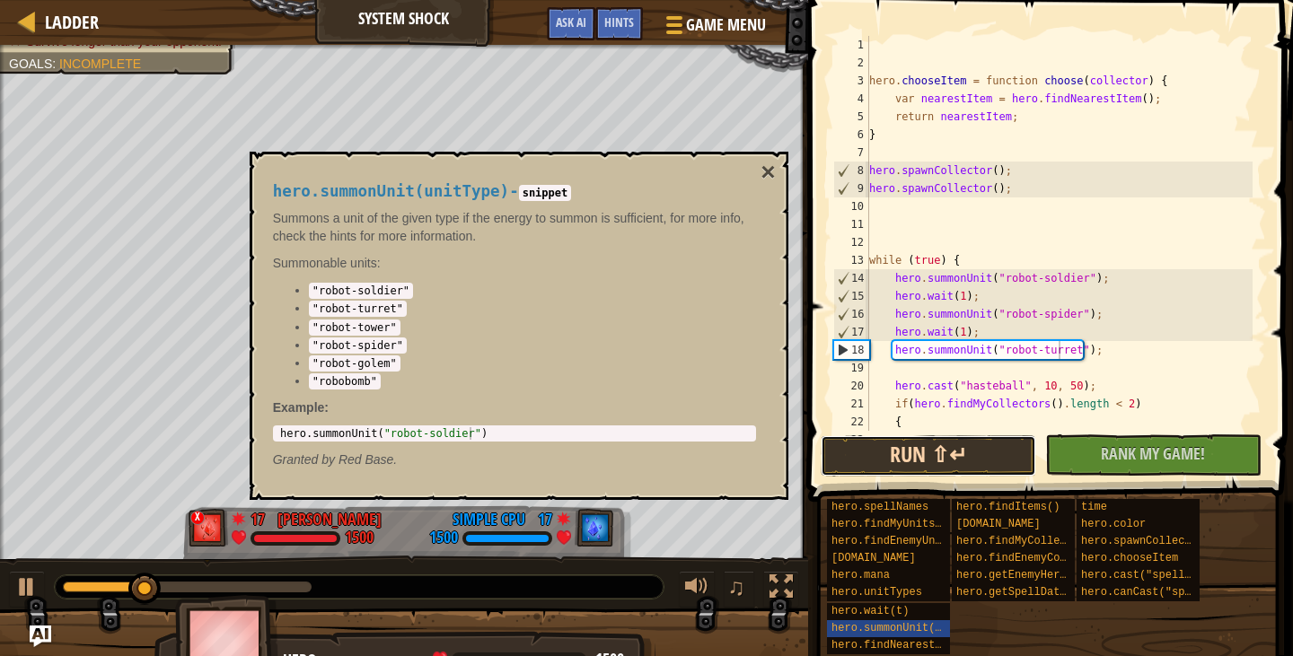
click at [947, 448] on button "Run ⇧↵" at bounding box center [929, 456] width 216 height 41
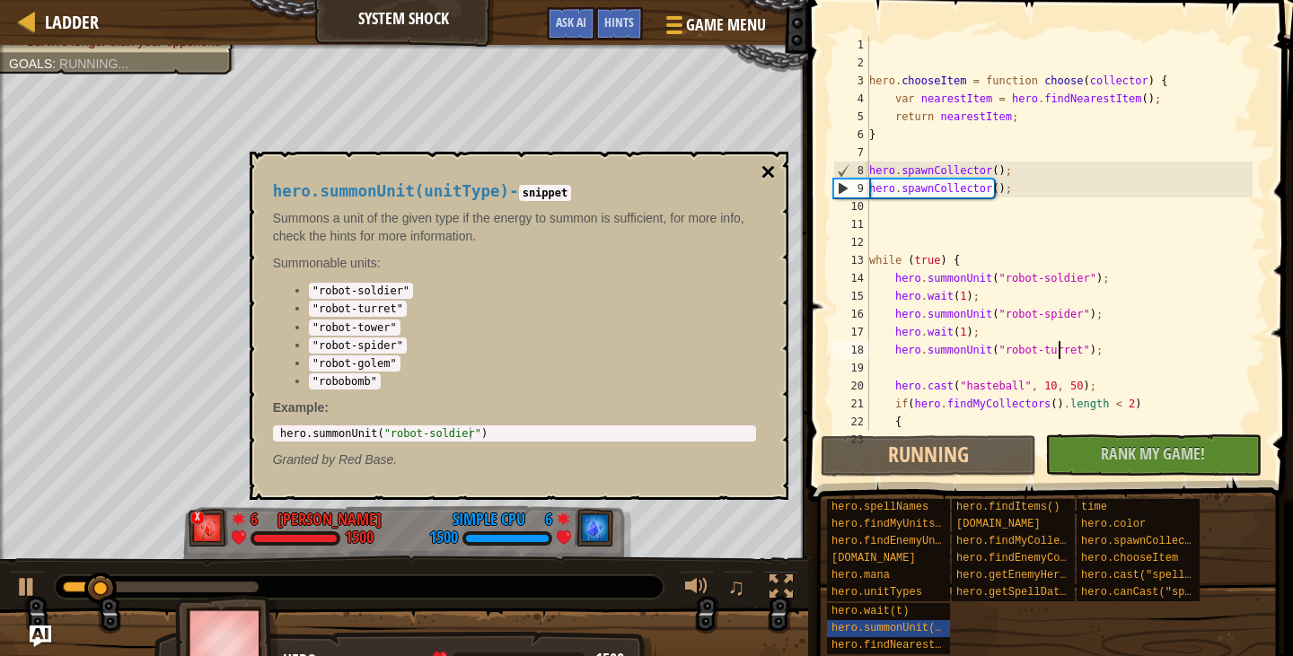
click at [771, 172] on button "×" at bounding box center [768, 172] width 14 height 25
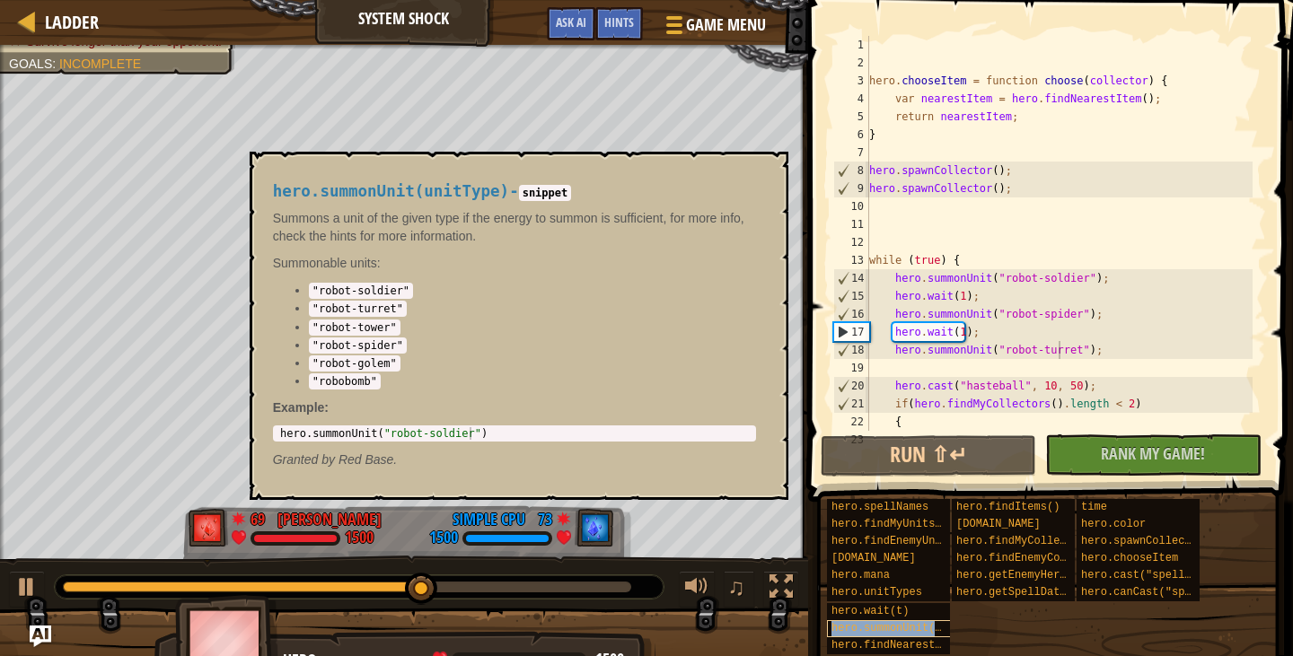
click at [924, 629] on span "hero.summonUnit(unitType)" at bounding box center [913, 628] width 162 height 13
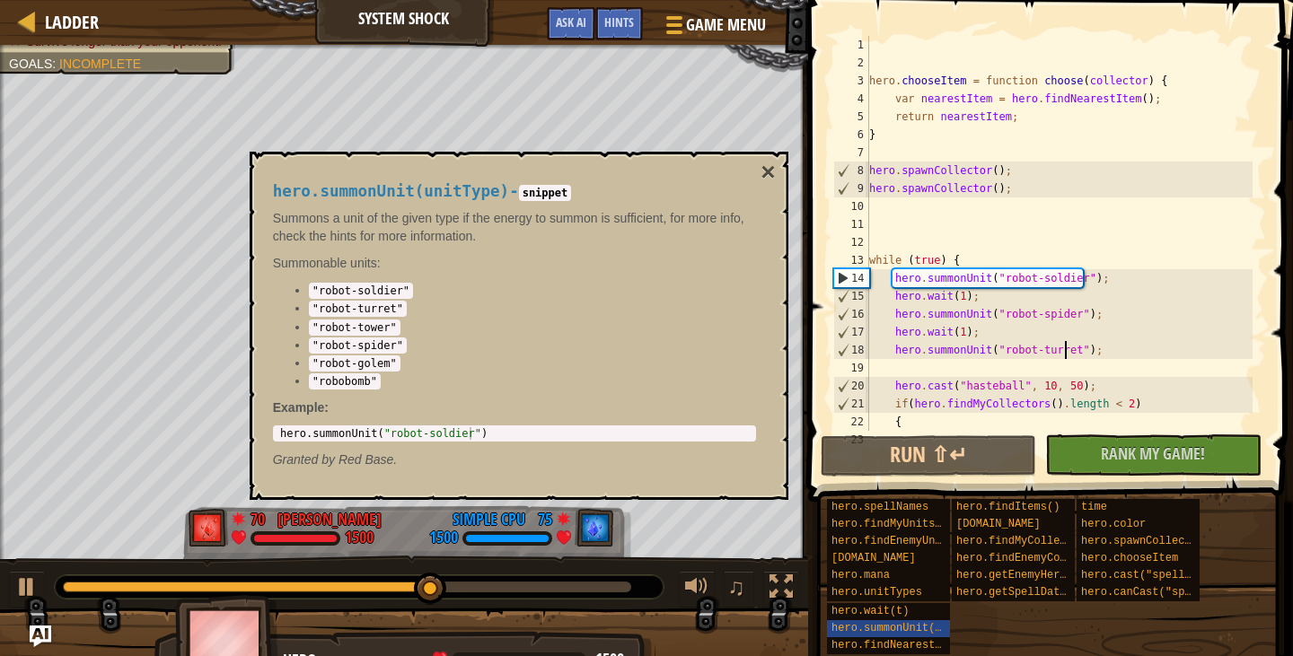
click at [1064, 352] on div "hero . chooseItem = function choose ( collector ) { var nearestItem = hero . fi…" at bounding box center [1059, 251] width 387 height 431
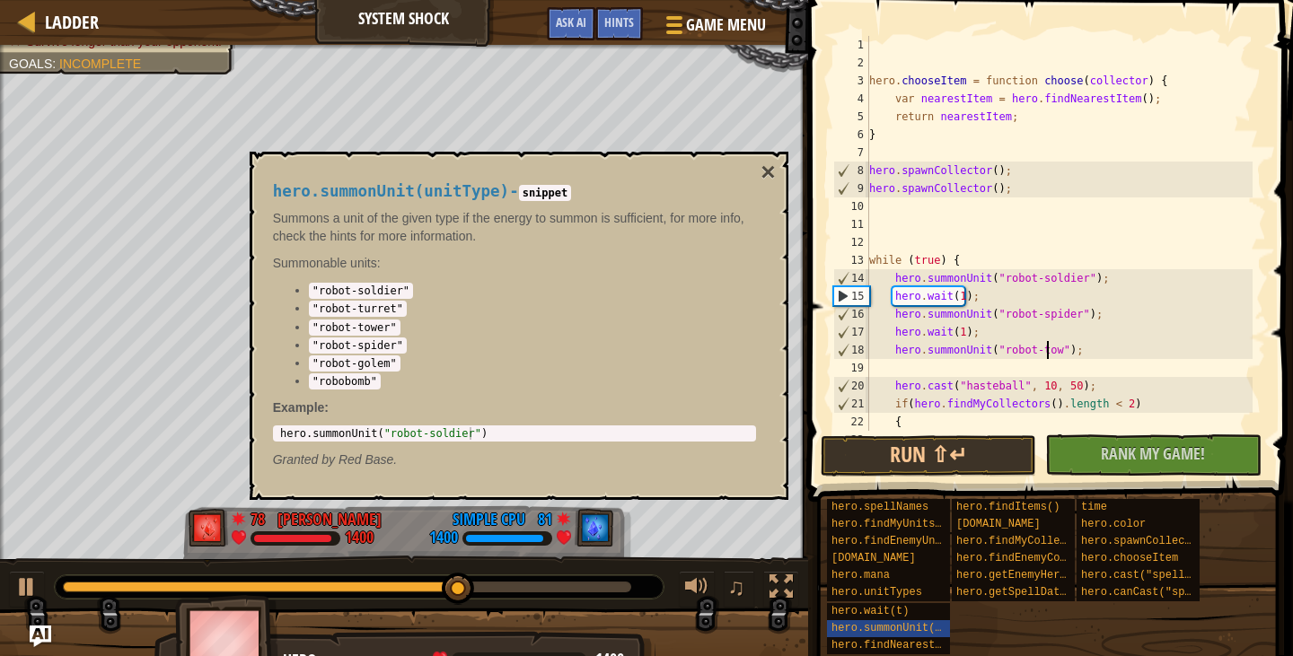
scroll to position [8, 15]
type textarea "hero.summonUnit("robot-tower");"
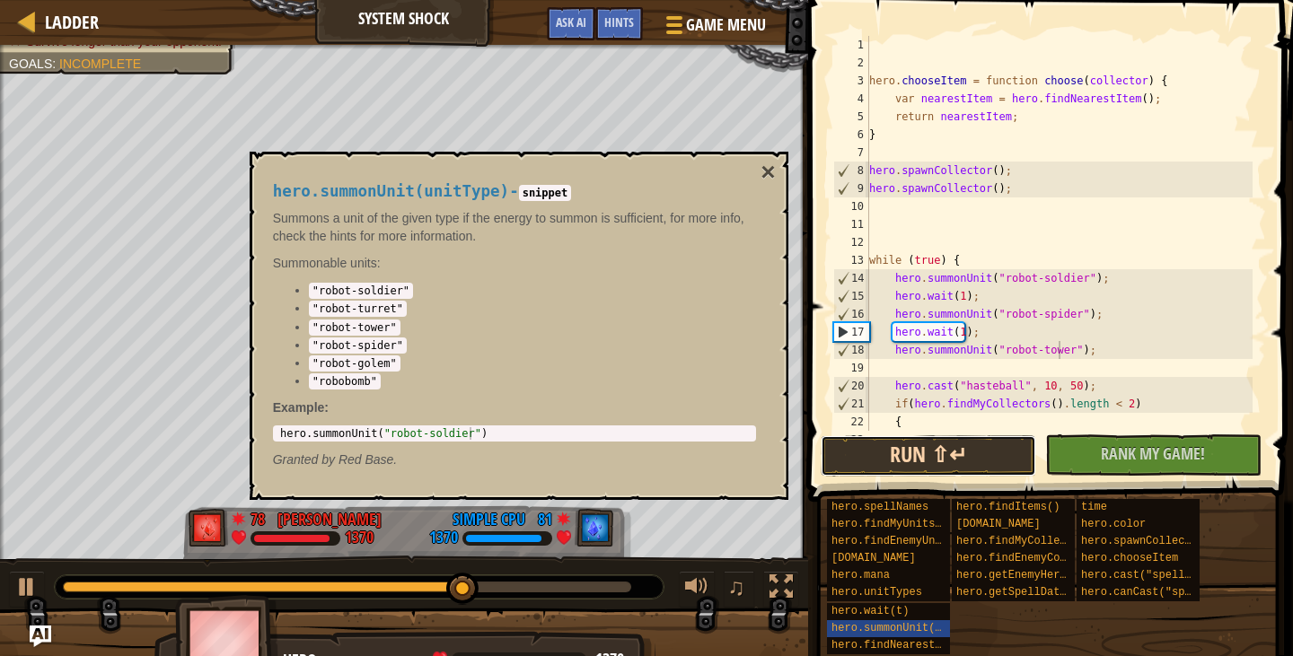
click at [945, 436] on button "Run ⇧↵" at bounding box center [929, 456] width 216 height 41
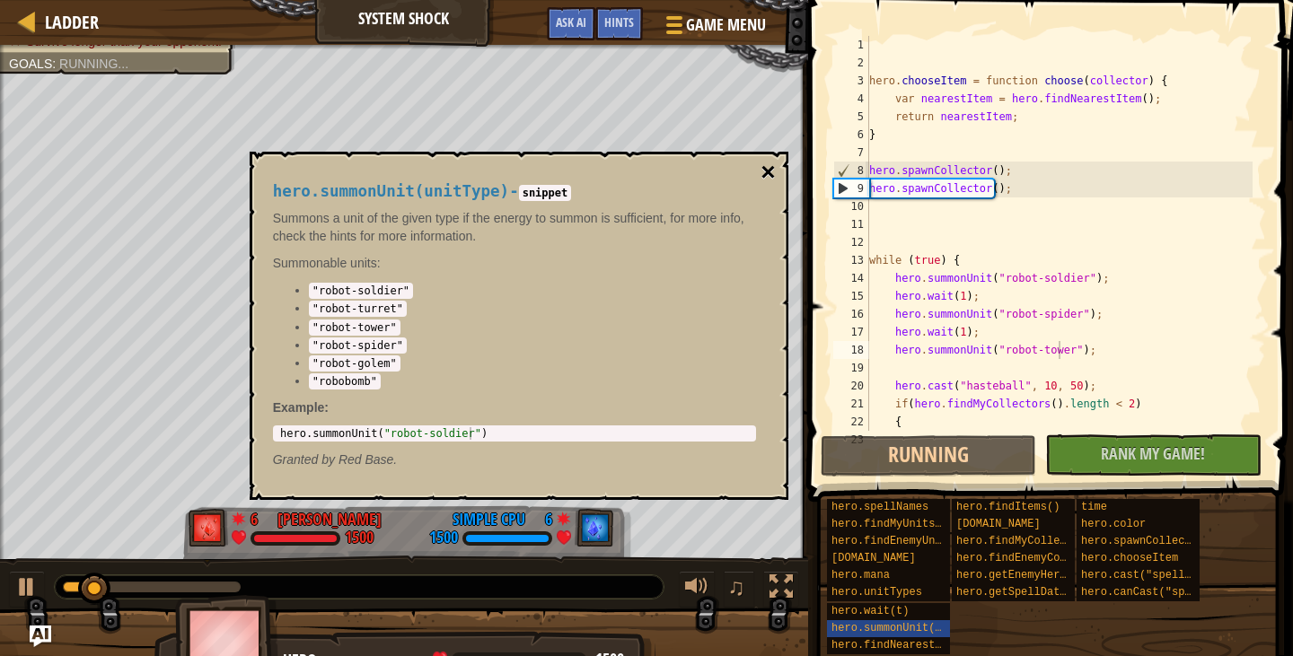
click at [765, 163] on button "×" at bounding box center [768, 172] width 14 height 25
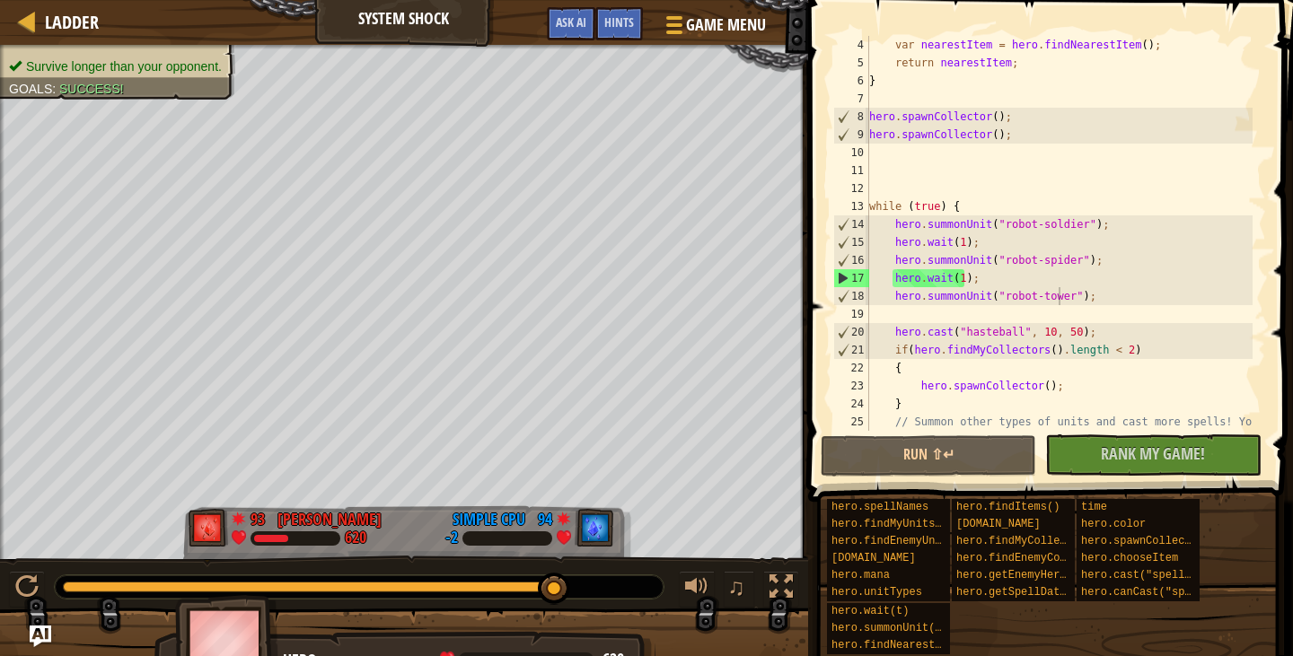
scroll to position [54, 0]
click at [1139, 445] on span "Rank My Game!" at bounding box center [1153, 454] width 104 height 22
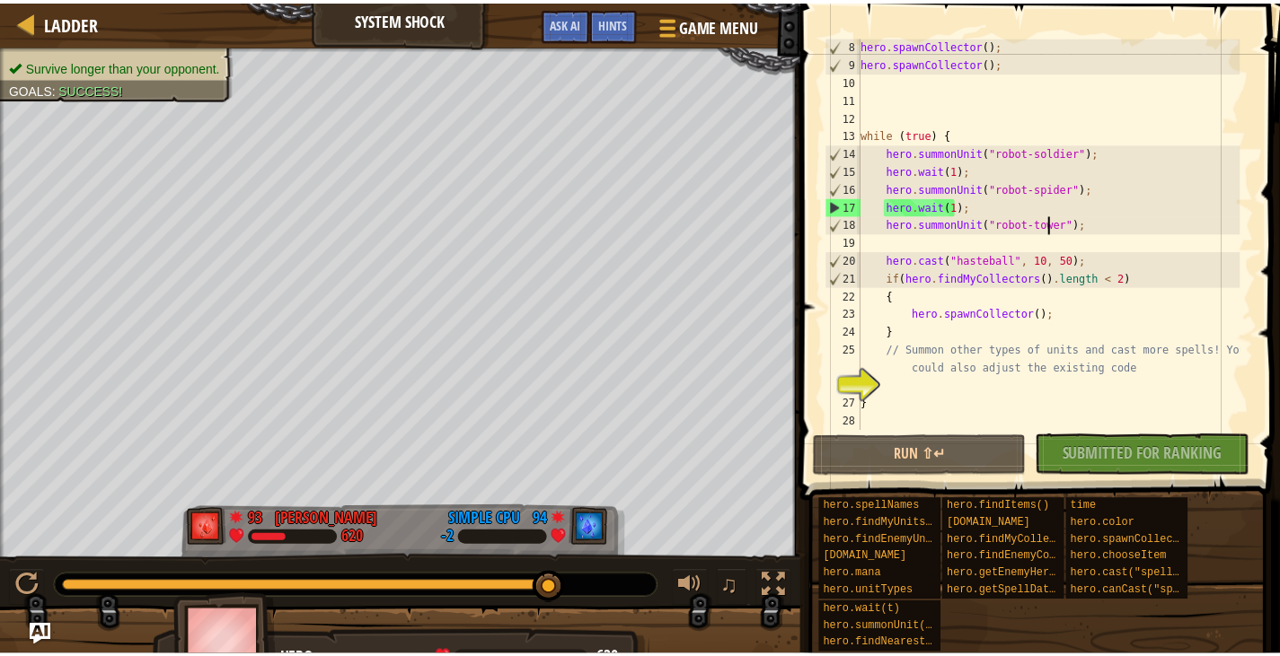
scroll to position [126, 0]
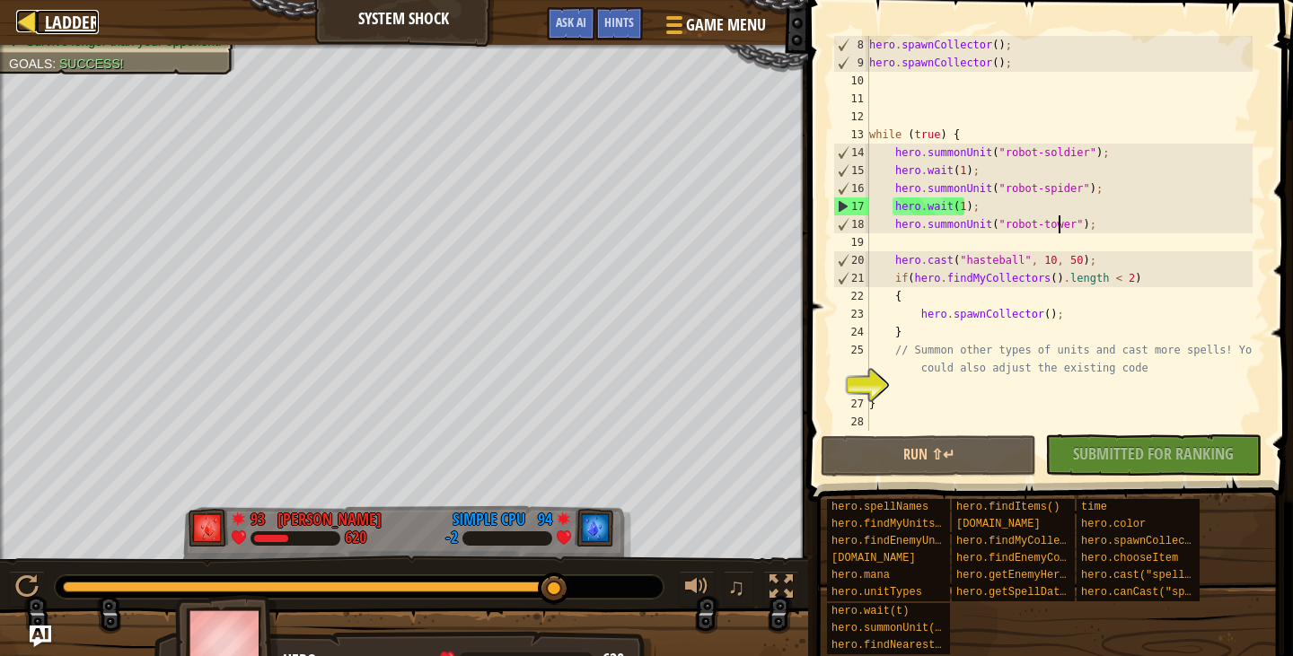
click at [47, 14] on span "Ladder" at bounding box center [72, 22] width 54 height 24
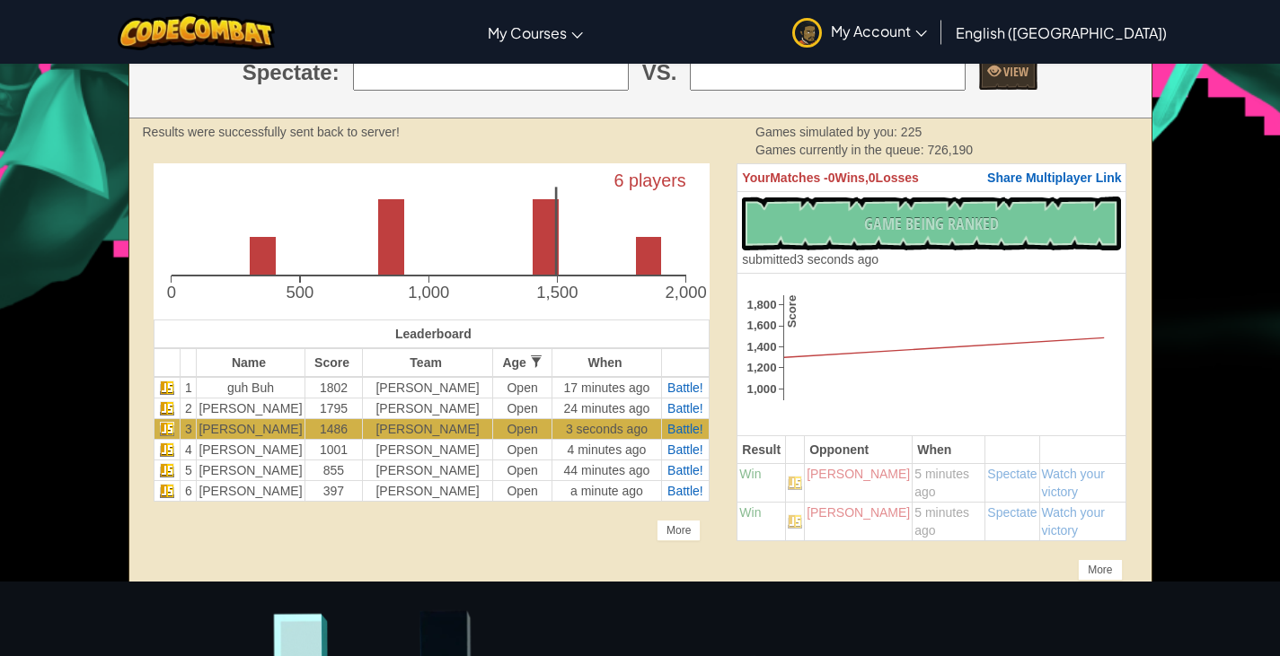
scroll to position [449, 0]
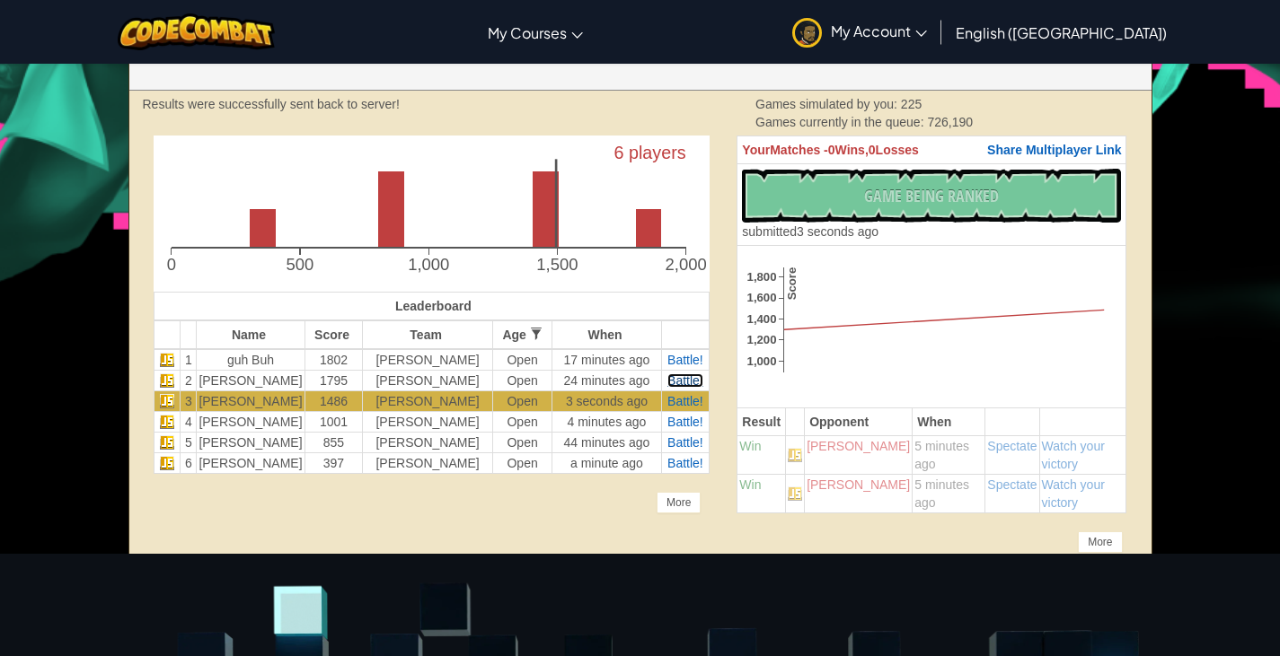
click at [679, 378] on span "Battle!" at bounding box center [685, 381] width 36 height 14
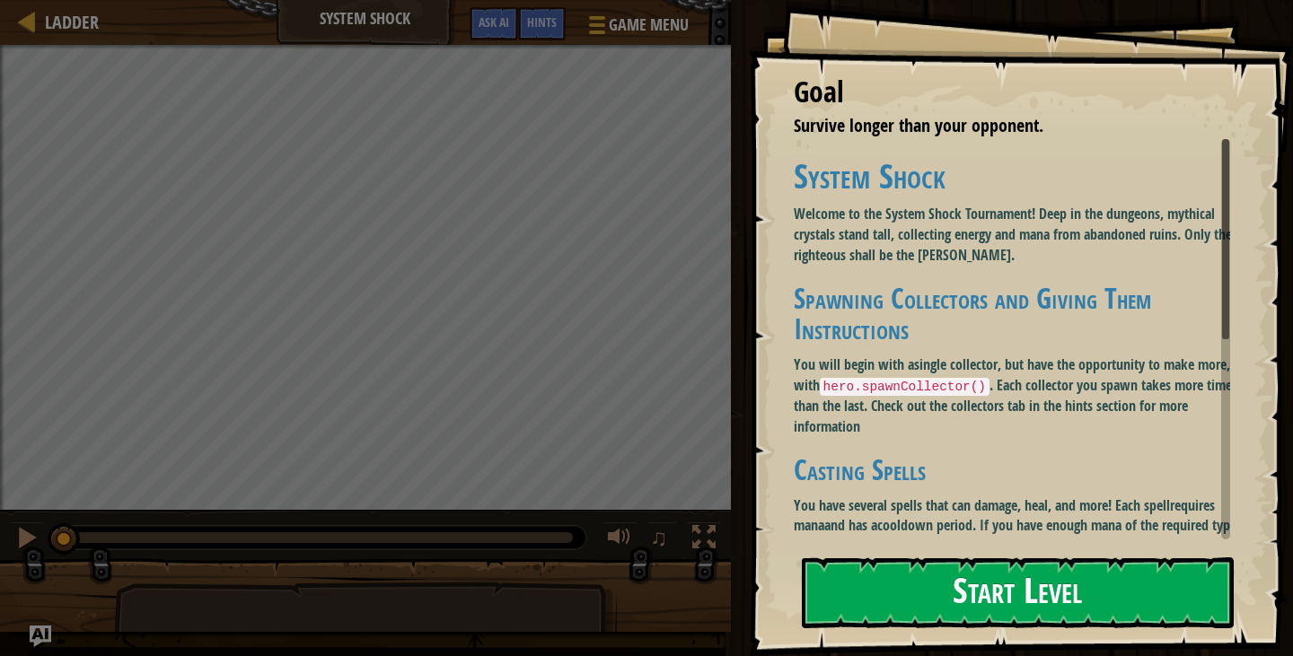
click at [1090, 593] on button "Start Level" at bounding box center [1018, 593] width 432 height 71
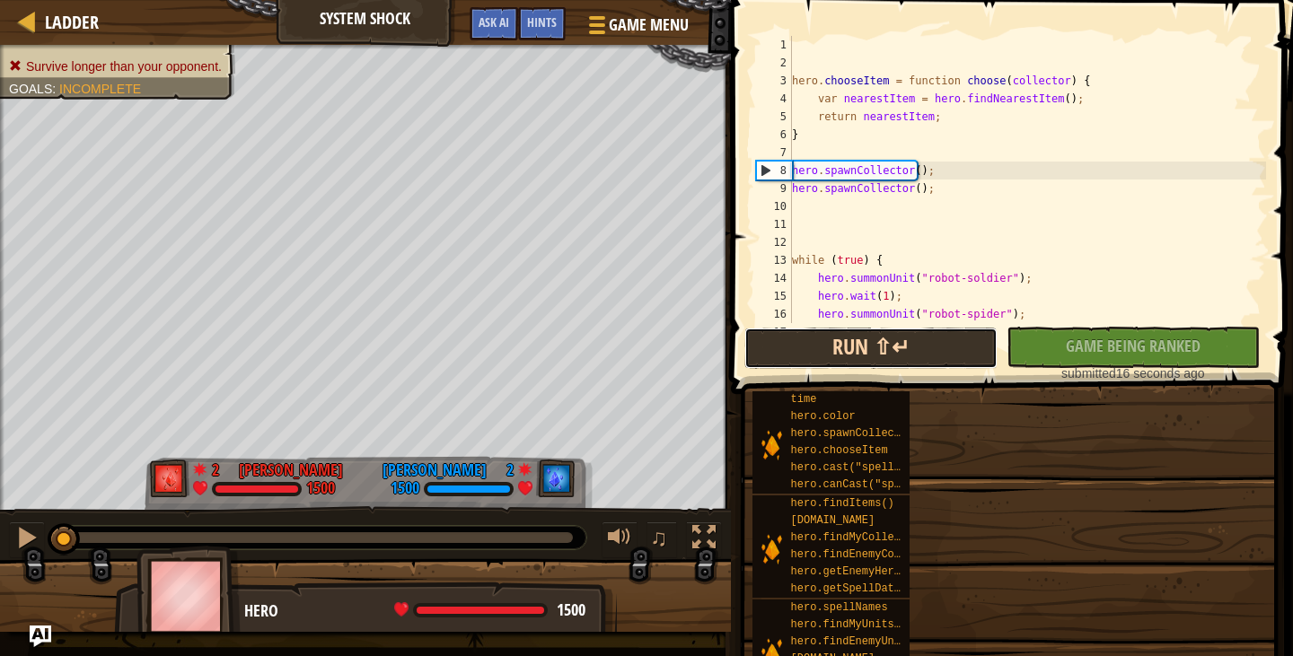
click at [873, 348] on button "Run ⇧↵" at bounding box center [870, 348] width 253 height 41
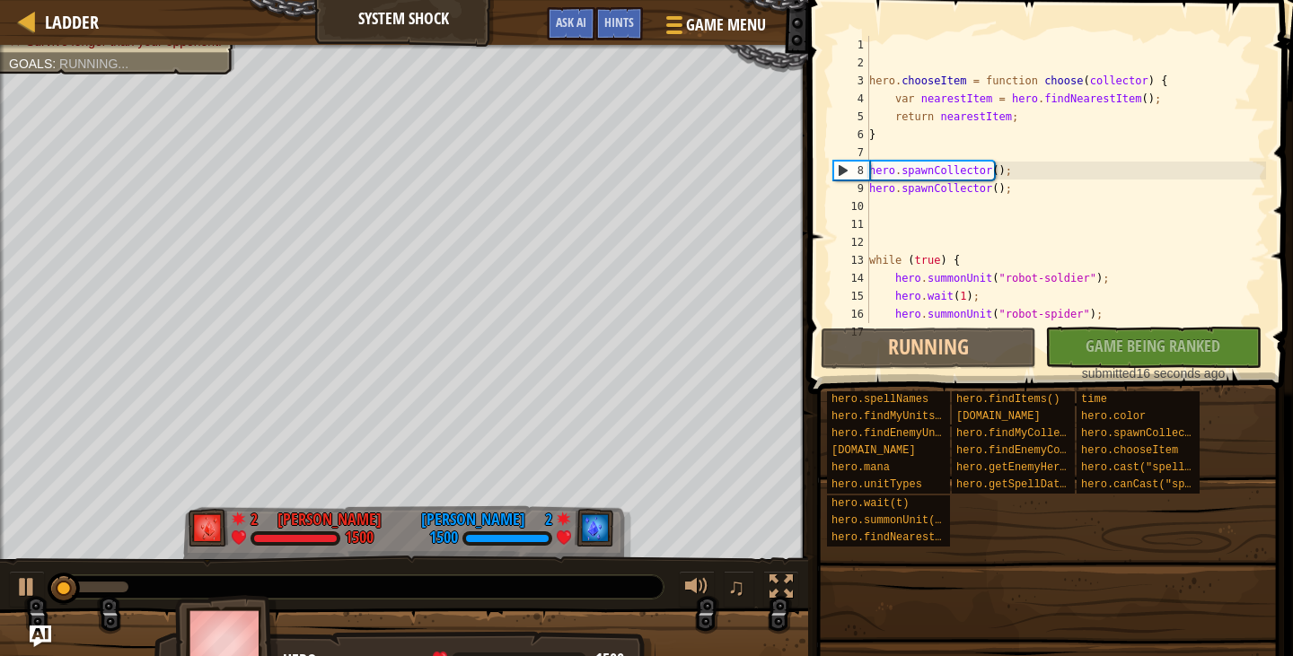
scroll to position [126, 0]
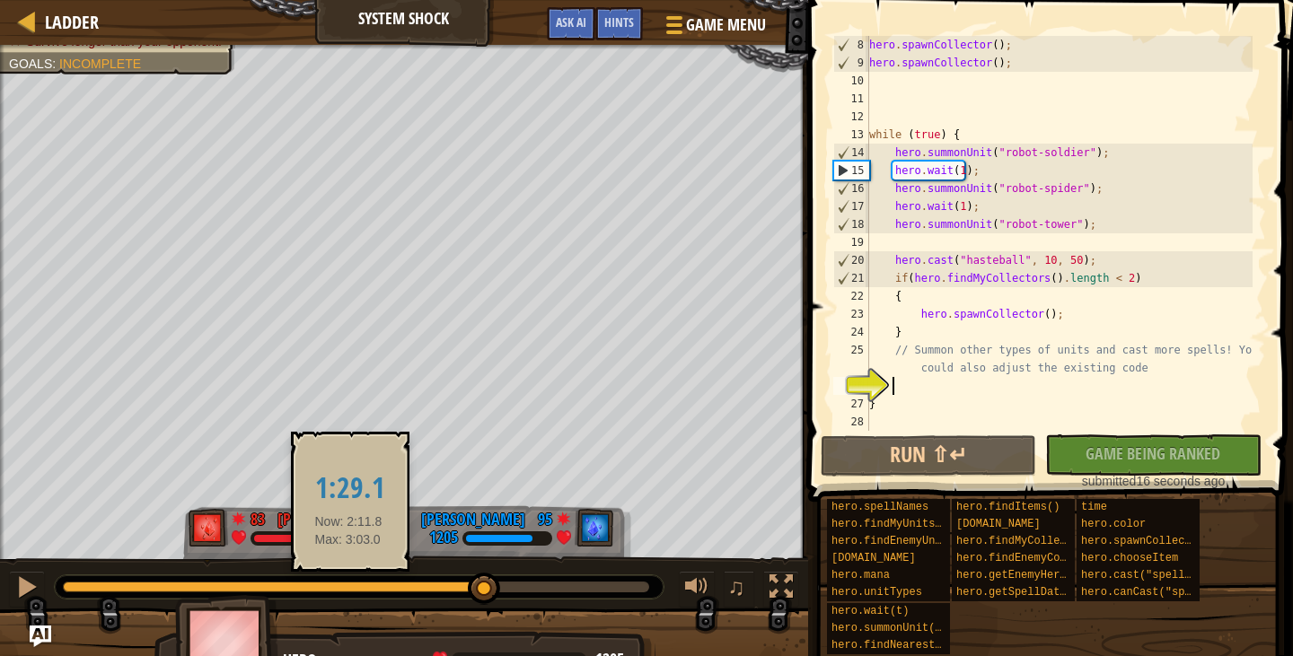
drag, startPoint x: 69, startPoint y: 590, endPoint x: 348, endPoint y: 592, distance: 279.3
click at [348, 592] on div at bounding box center [274, 587] width 422 height 11
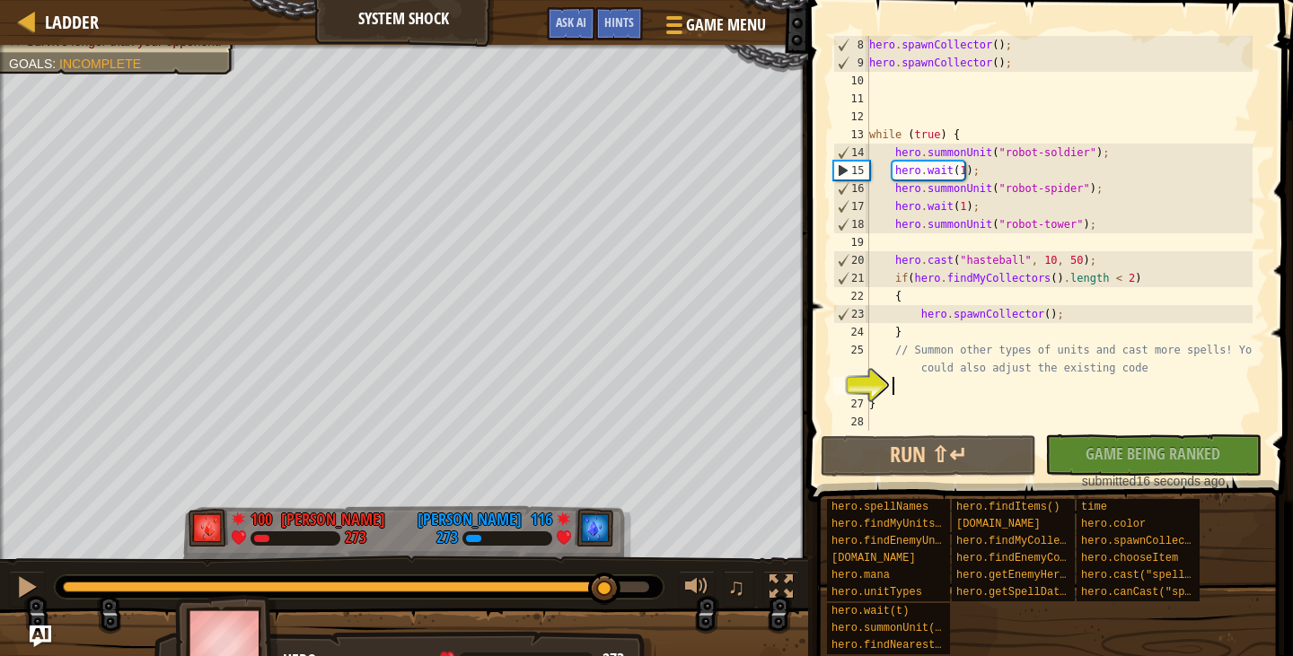
click at [605, 584] on div at bounding box center [356, 587] width 586 height 11
click at [638, 592] on div at bounding box center [356, 587] width 586 height 11
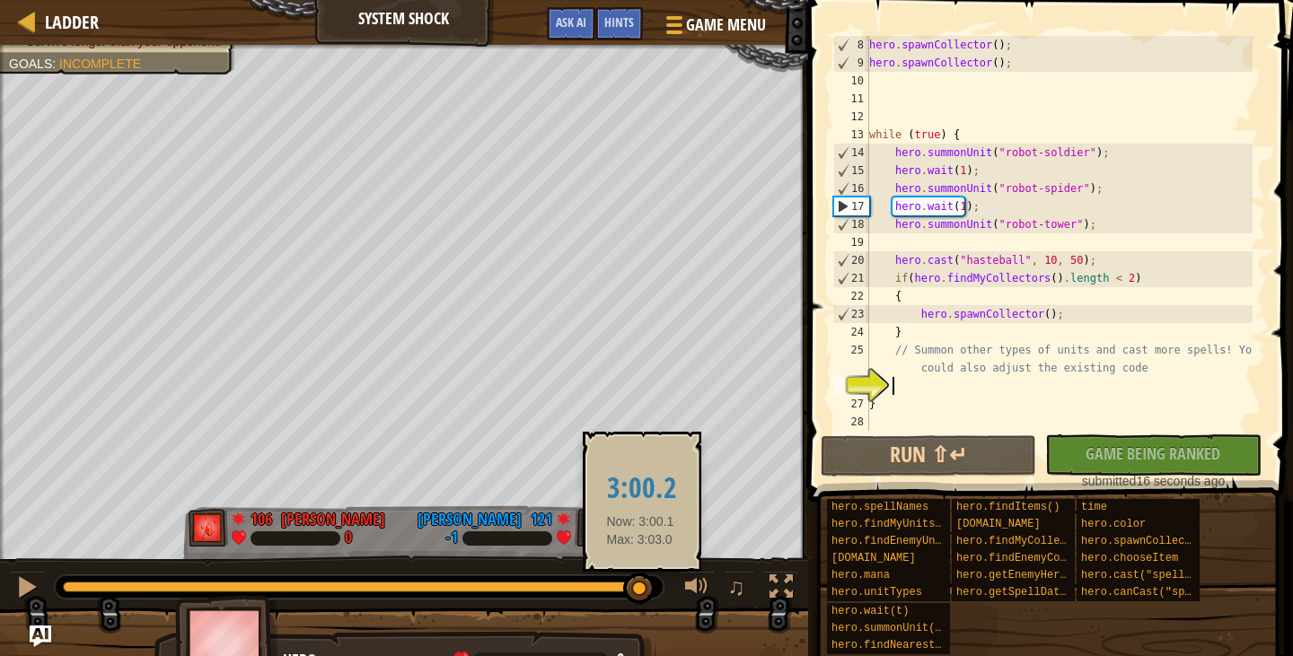
click at [640, 591] on div at bounding box center [639, 589] width 32 height 32
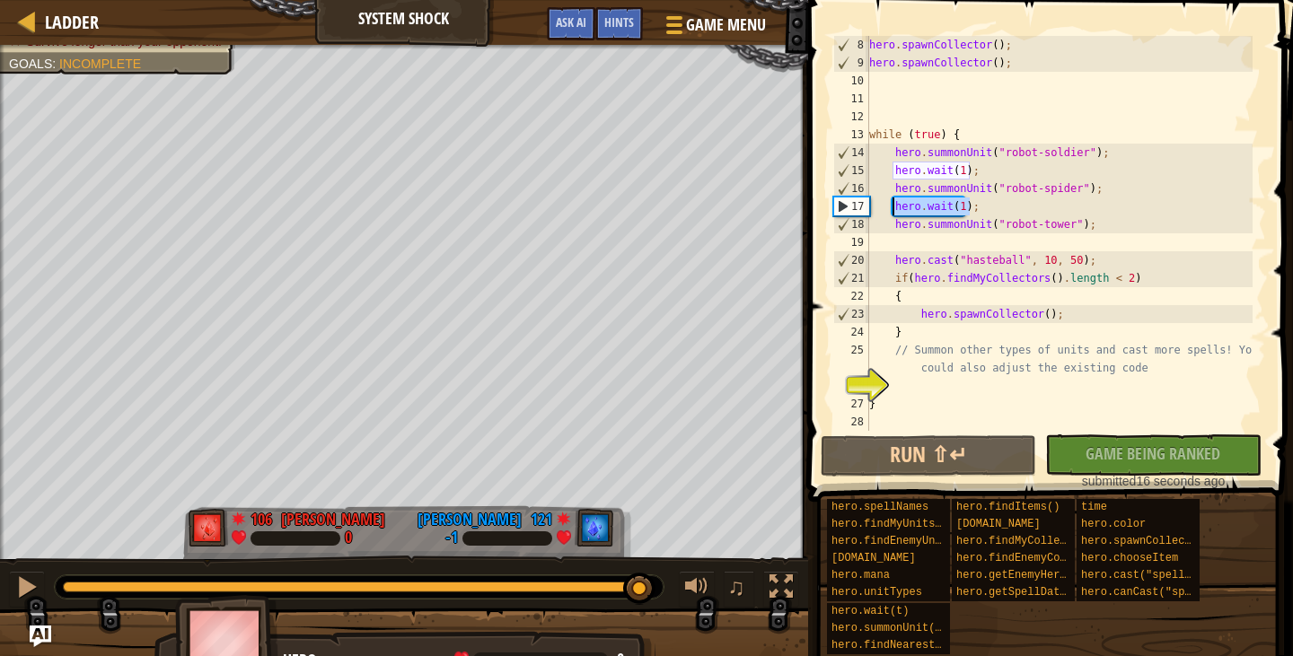
drag, startPoint x: 975, startPoint y: 203, endPoint x: 895, endPoint y: 215, distance: 80.8
click at [895, 215] on div "hero . spawnCollector ( ) ; hero . spawnCollector ( ) ; while ( true ) { hero .…" at bounding box center [1059, 251] width 387 height 431
type textarea "hero.wait(1);"
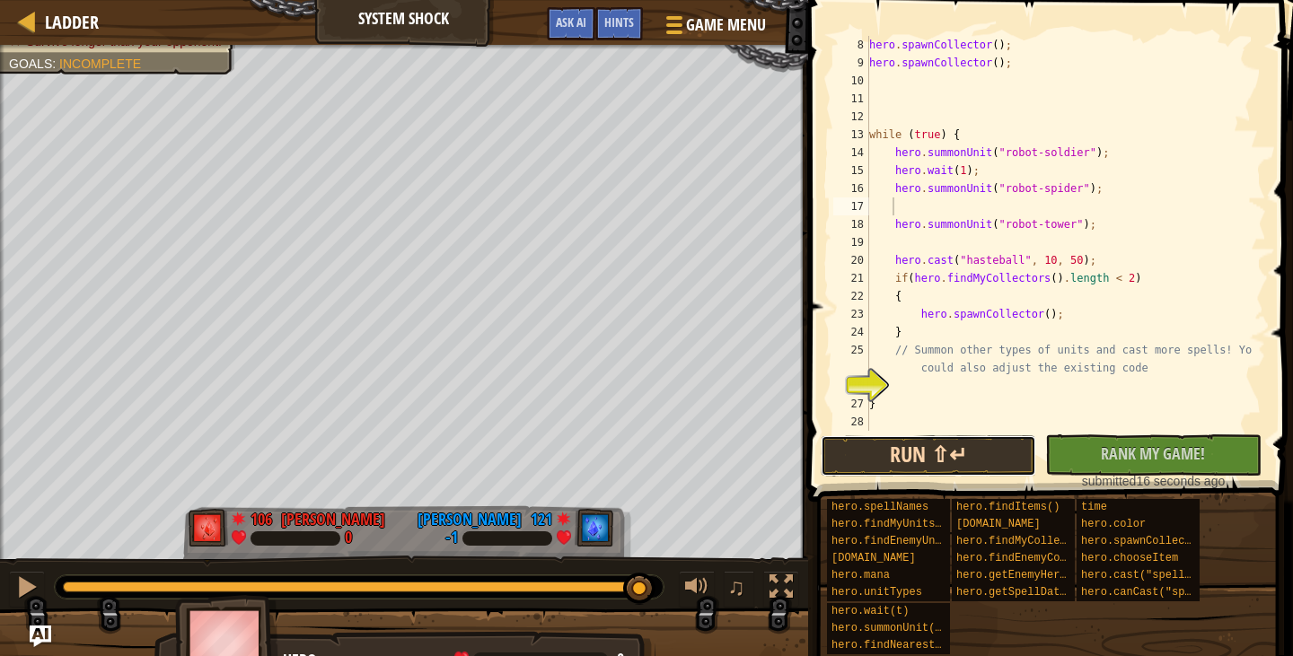
click at [883, 448] on button "Run ⇧↵" at bounding box center [929, 456] width 216 height 41
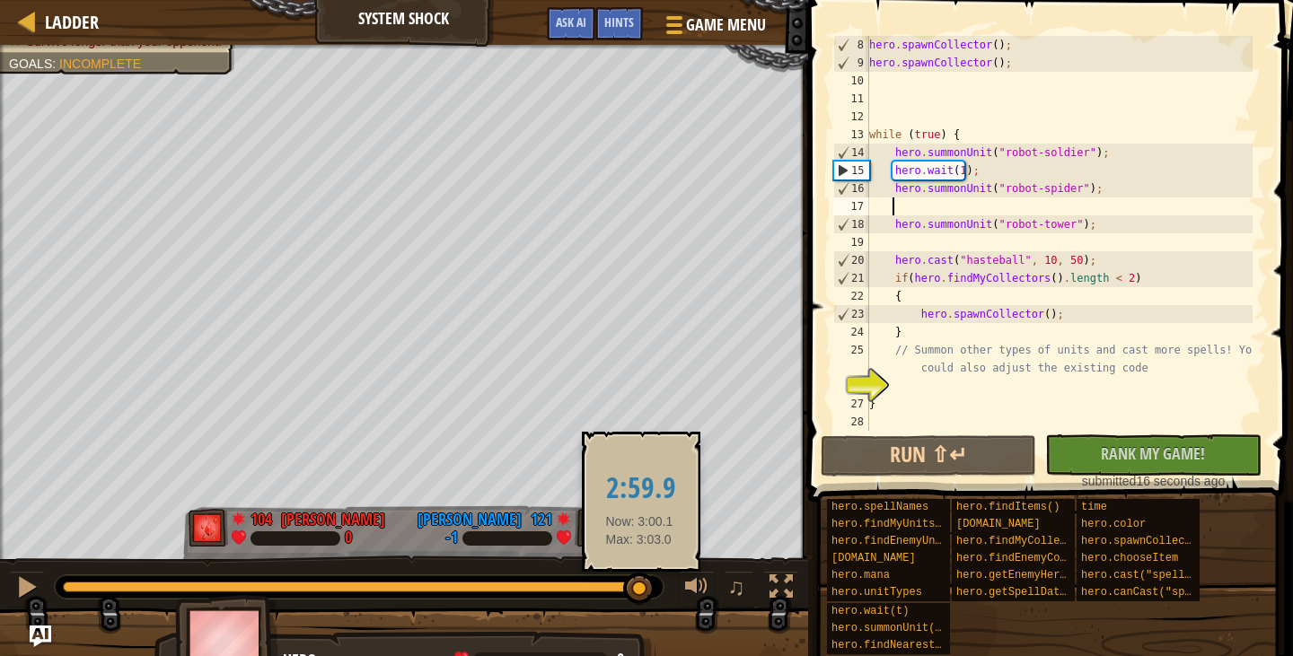
drag, startPoint x: 123, startPoint y: 584, endPoint x: 639, endPoint y: 603, distance: 516.7
click at [639, 603] on div at bounding box center [639, 589] width 32 height 32
